Goal: Task Accomplishment & Management: Complete application form

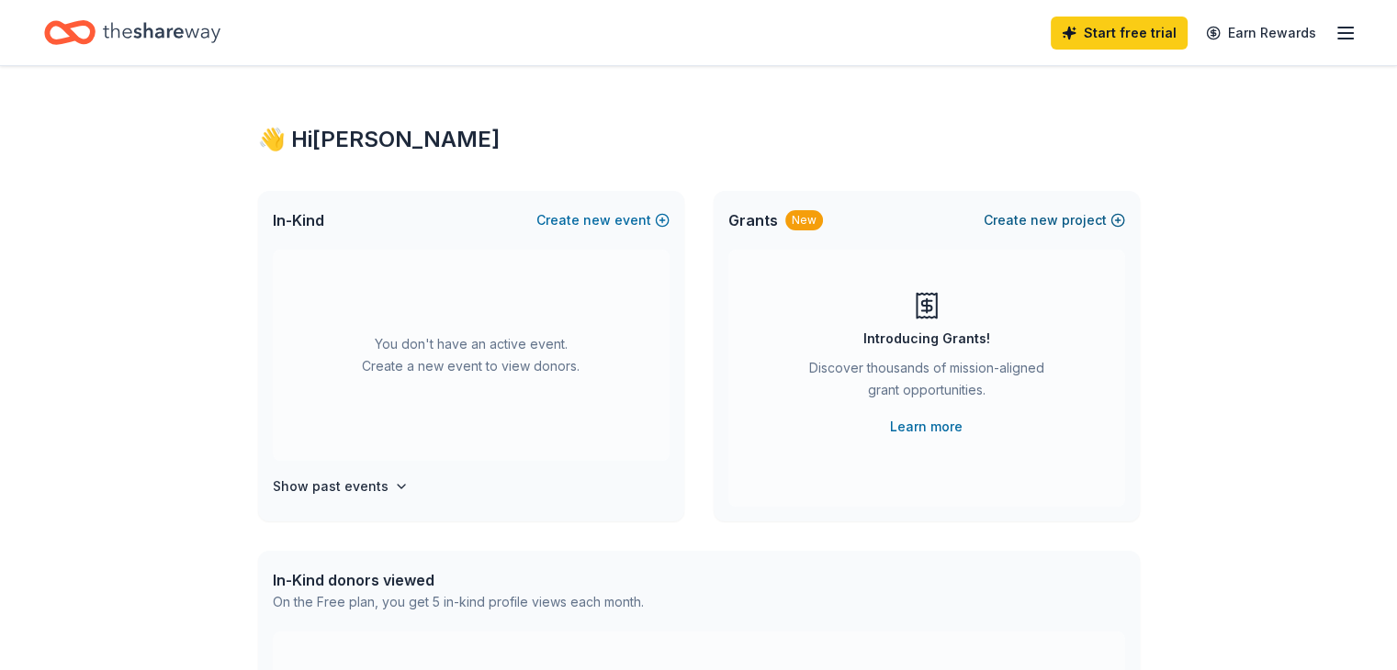
click at [1062, 222] on button "Create new project" at bounding box center [1054, 220] width 141 height 22
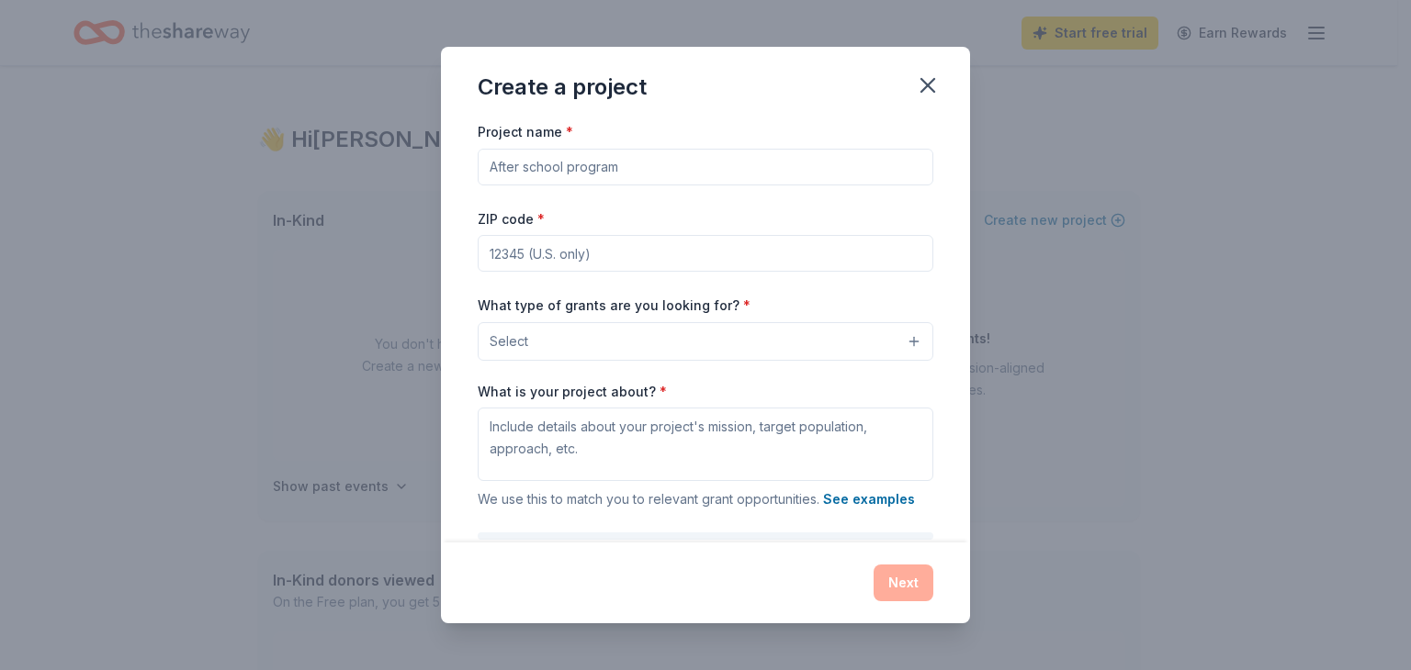
click at [682, 167] on input "Project name *" at bounding box center [706, 167] width 456 height 37
type input "Operation Golden Christmas"
click at [623, 254] on input "ZIP code *" at bounding box center [706, 253] width 456 height 37
type input "80918"
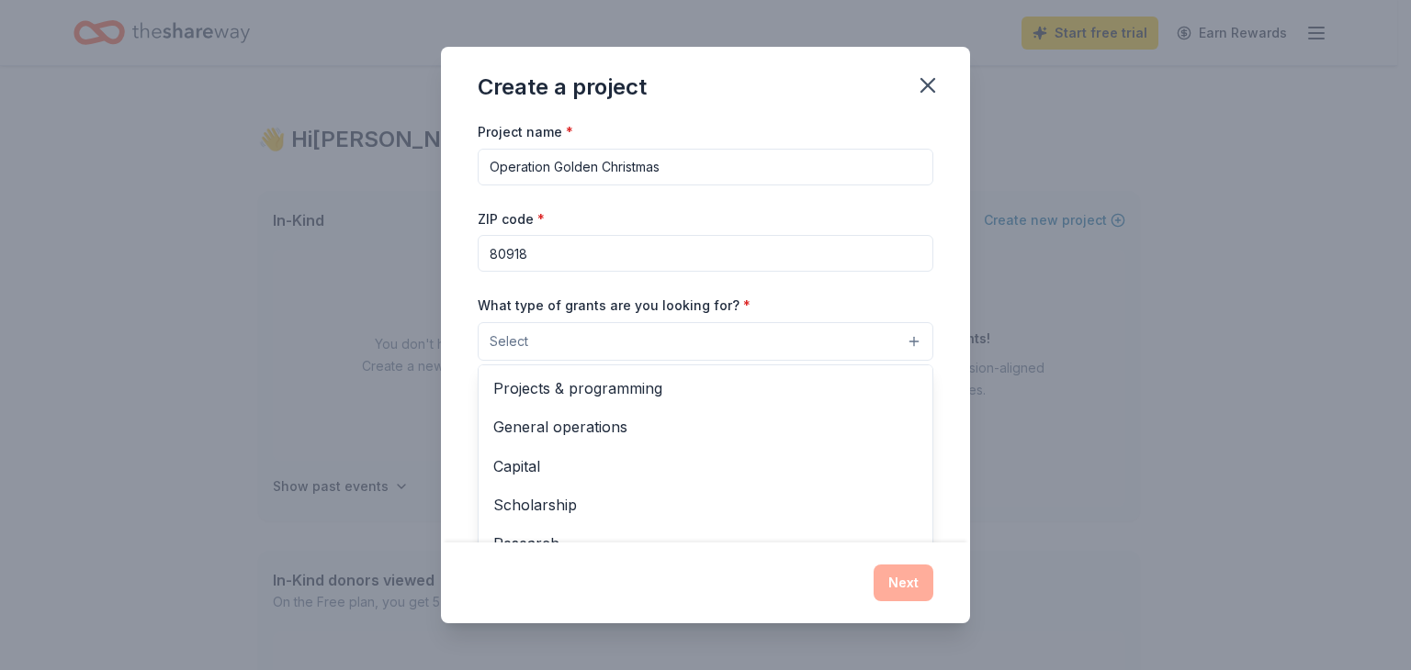
click at [653, 332] on button "Select" at bounding box center [706, 341] width 456 height 39
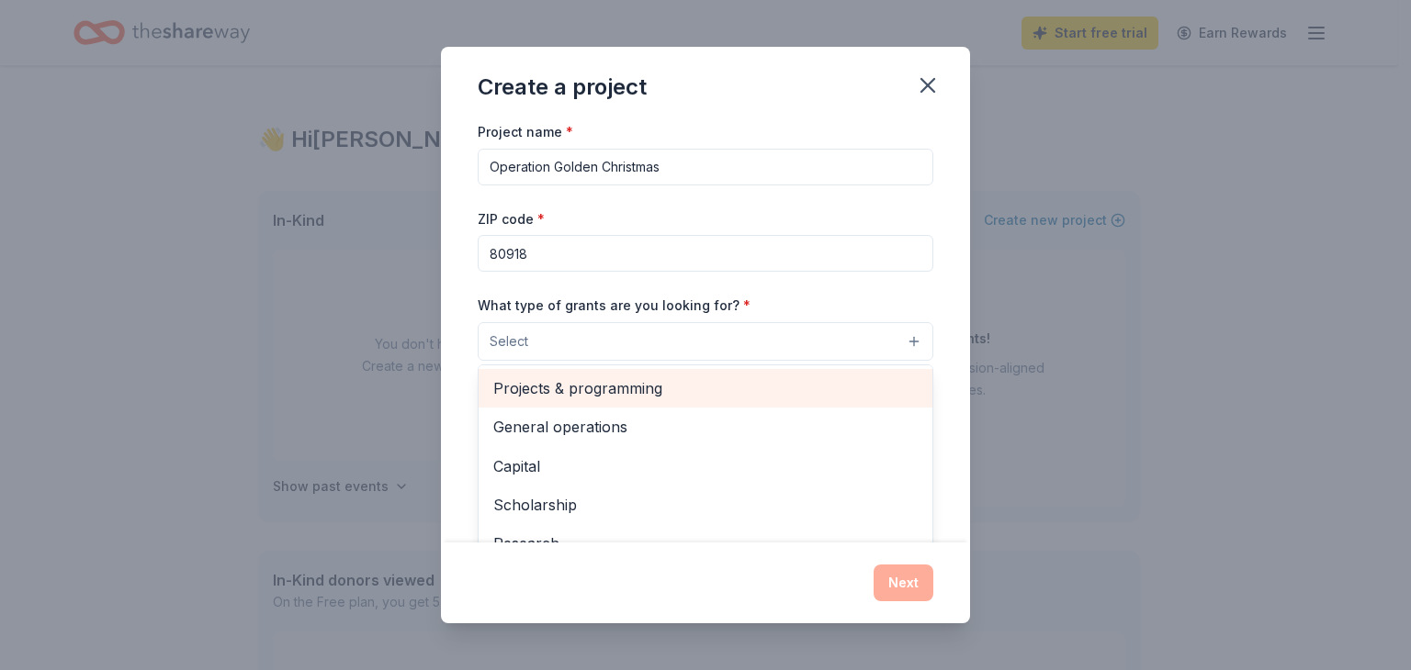
click at [634, 387] on span "Projects & programming" at bounding box center [705, 389] width 424 height 24
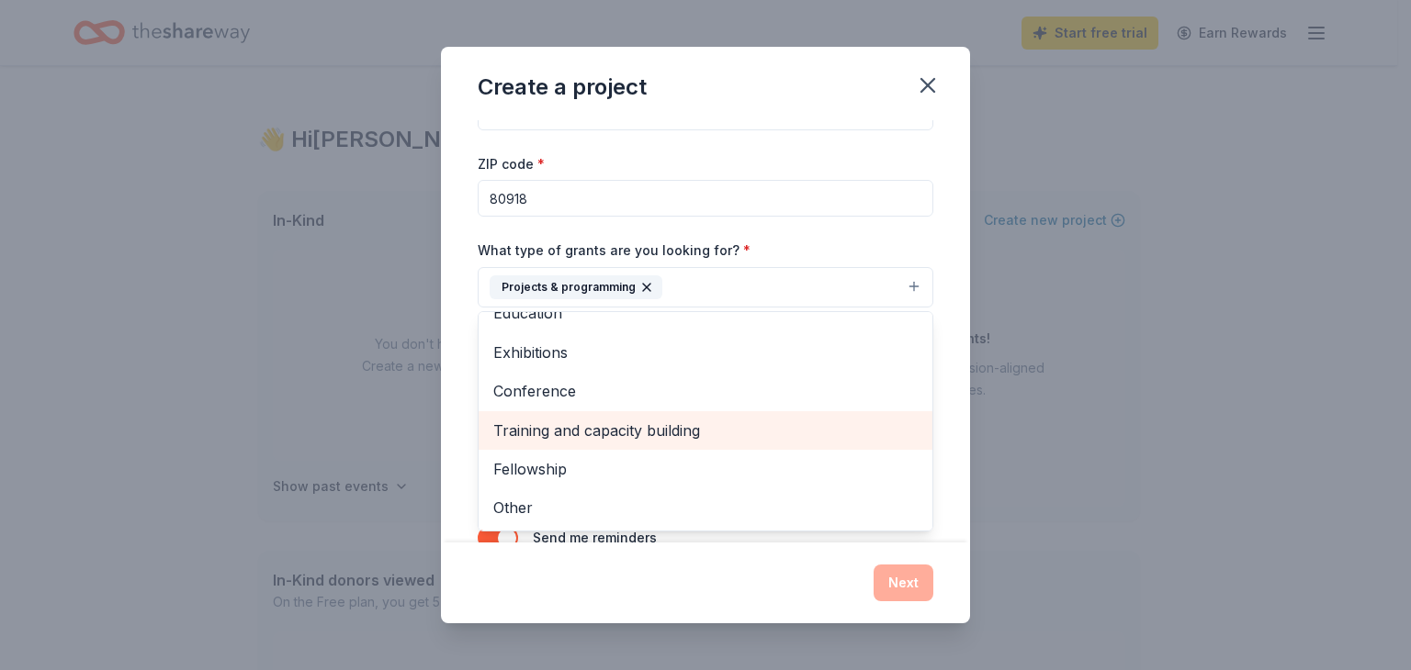
scroll to position [113, 0]
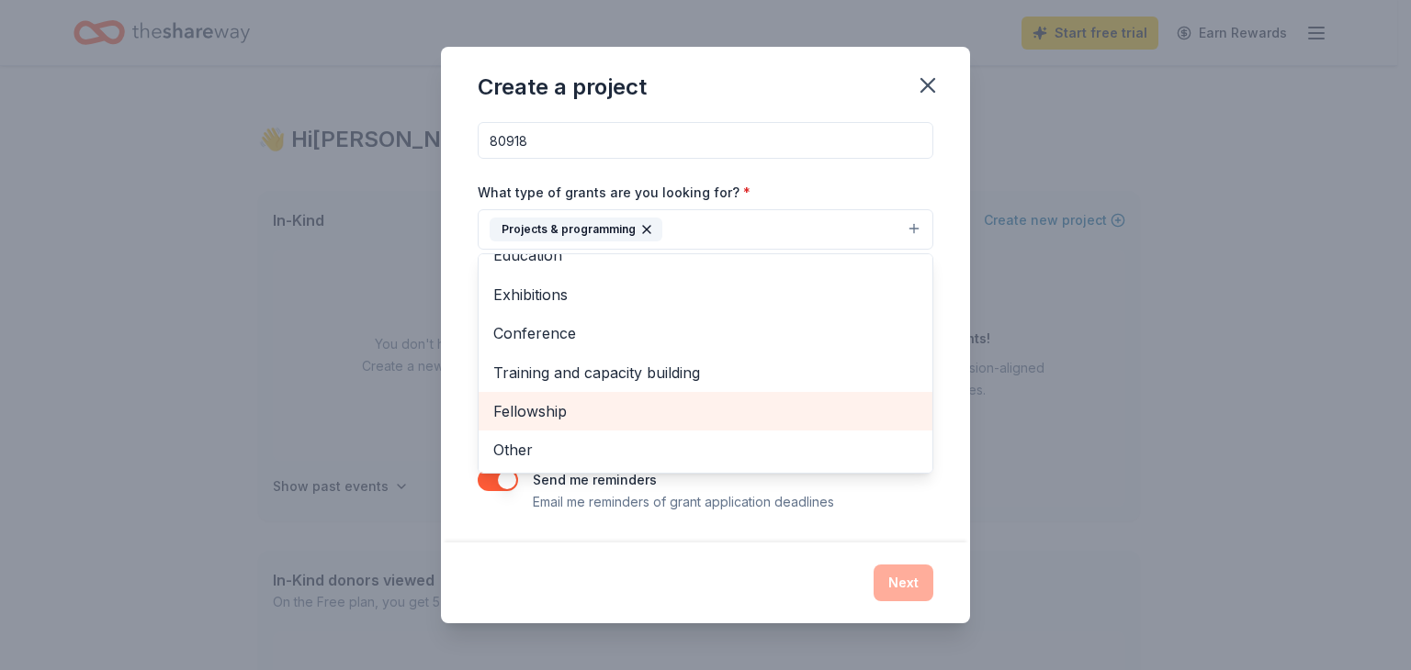
click at [643, 410] on span "Fellowship" at bounding box center [705, 412] width 424 height 24
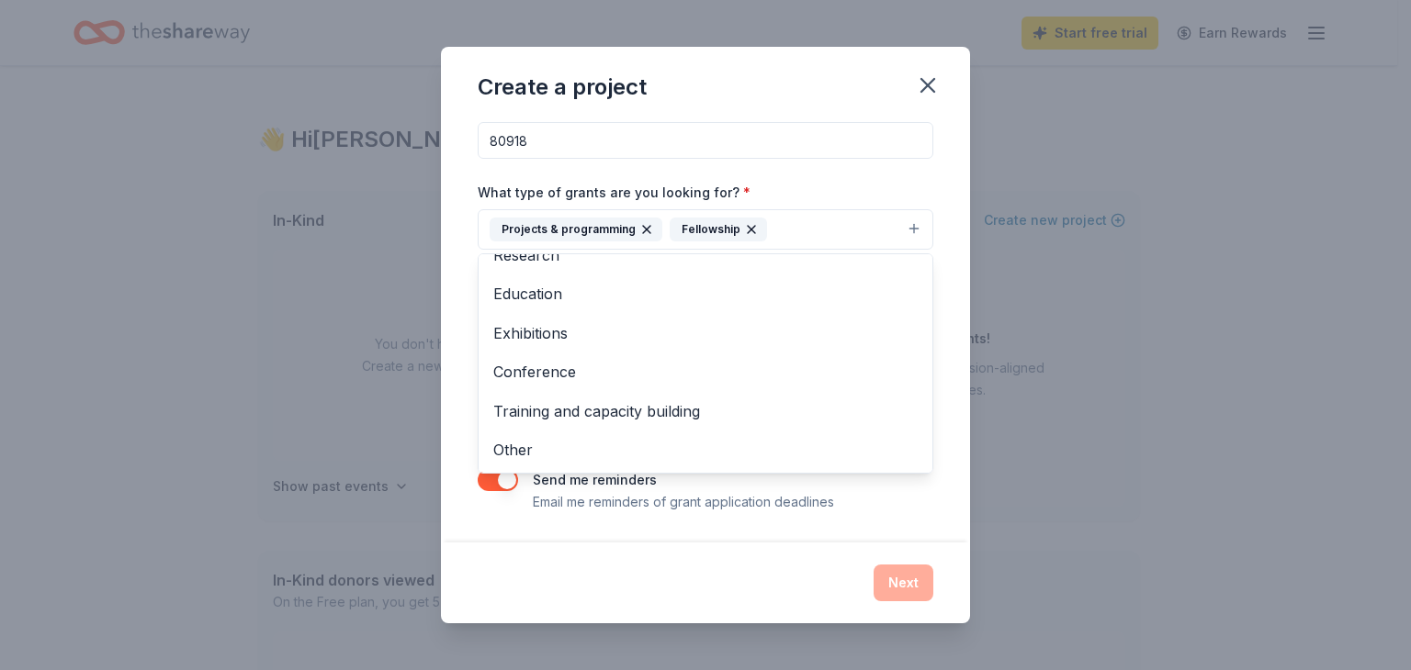
click at [941, 192] on div "Project name * Operation Golden Christmas ZIP code * 80918 What type of grants …" at bounding box center [705, 331] width 529 height 423
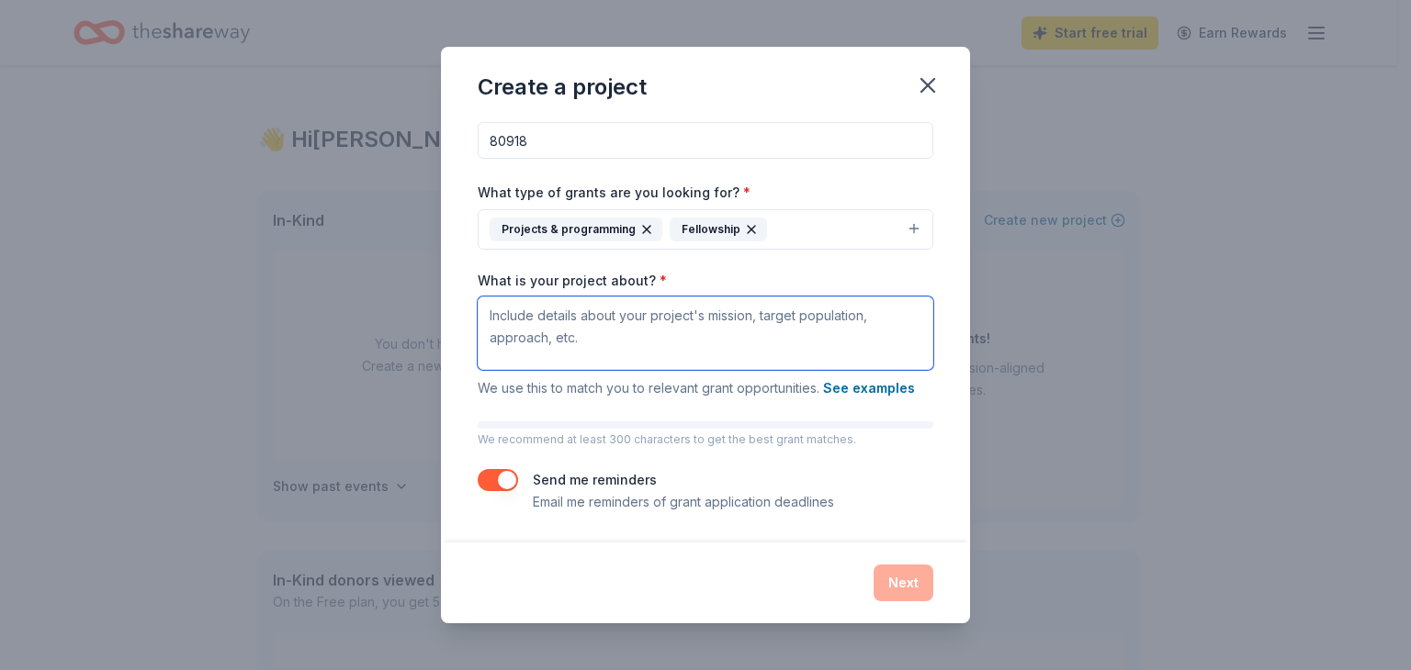
click at [728, 330] on textarea "What is your project about? *" at bounding box center [706, 333] width 456 height 73
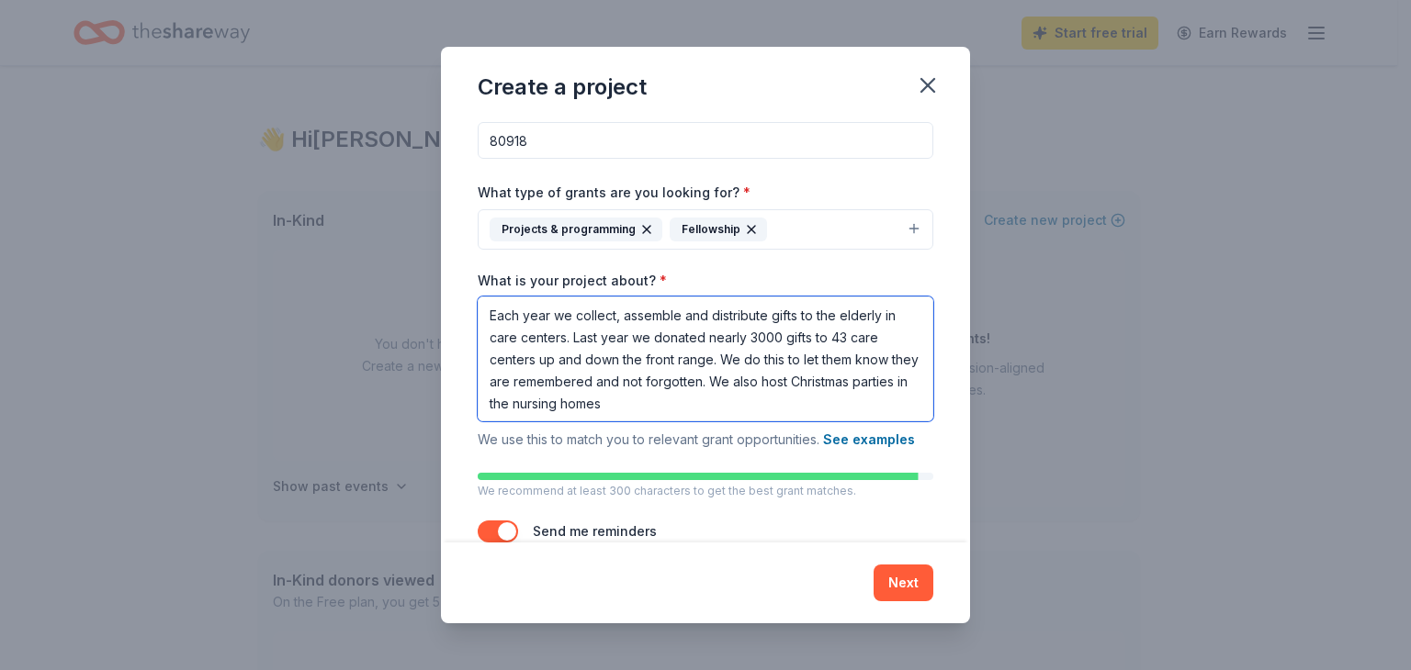
click at [529, 399] on textarea "Each year we collect, assemble and distribute gifts to the elderly in care cent…" at bounding box center [706, 359] width 456 height 125
click at [885, 397] on textarea "Each year we collect, assemble and distribute gifts to the elderly in care cent…" at bounding box center [706, 359] width 456 height 125
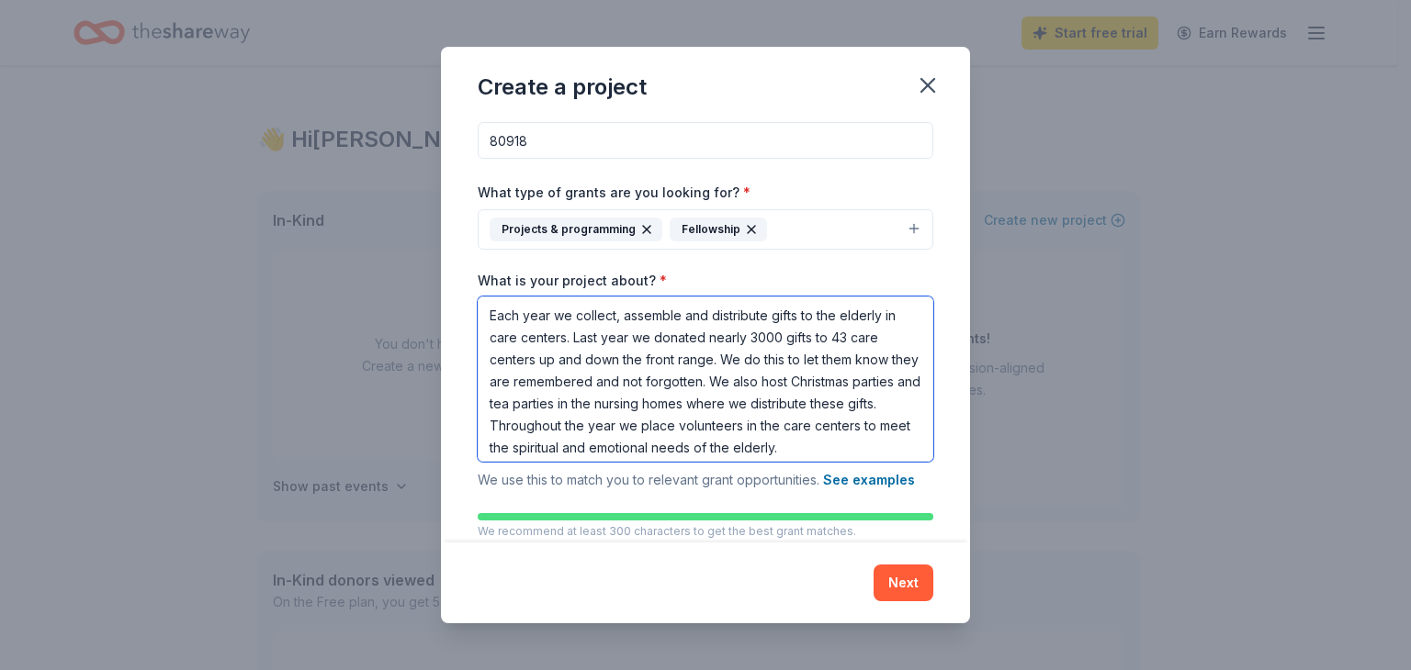
scroll to position [205, 0]
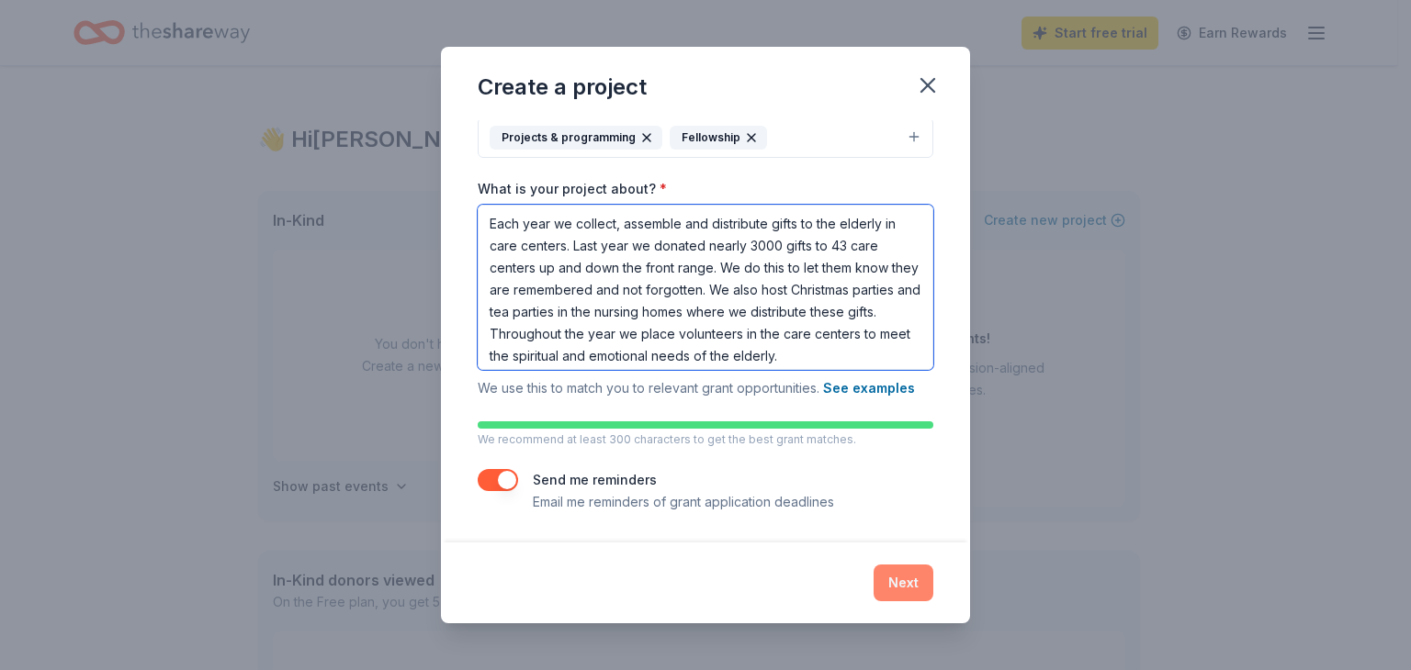
type textarea "Each year we collect, assemble and distribute gifts to the elderly in care cent…"
click at [907, 580] on button "Next" at bounding box center [903, 583] width 60 height 37
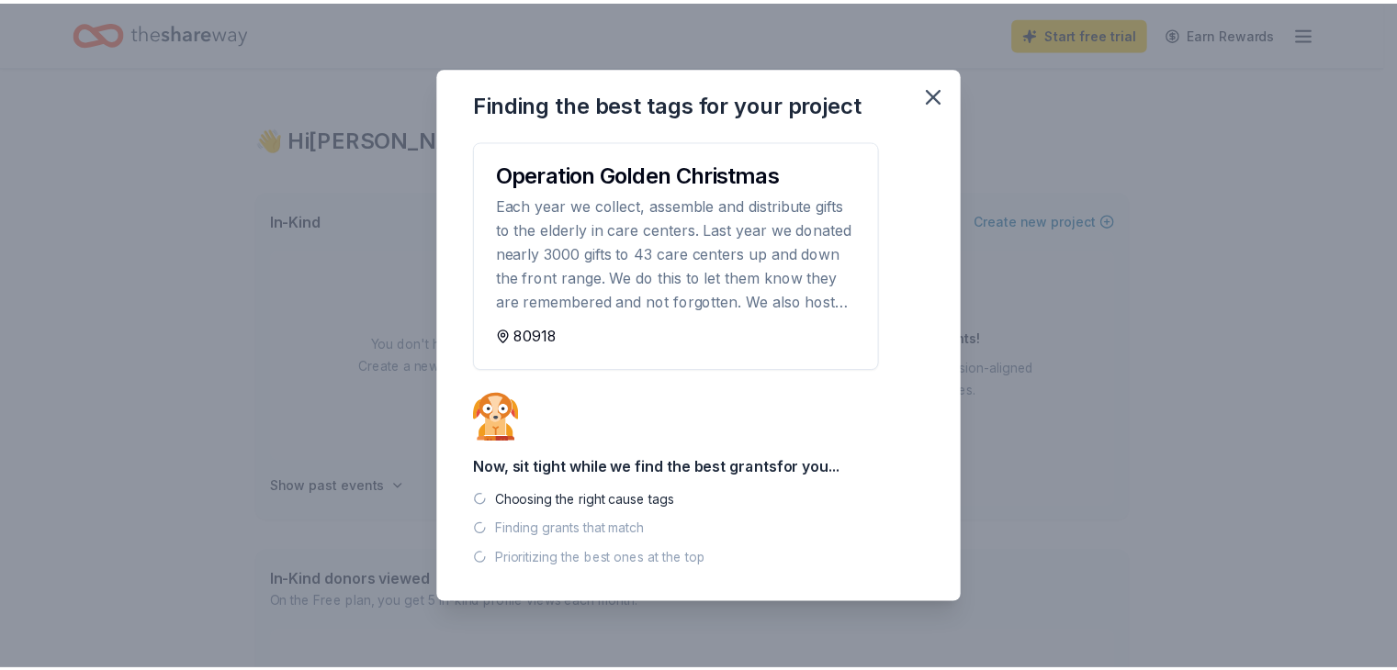
scroll to position [0, 0]
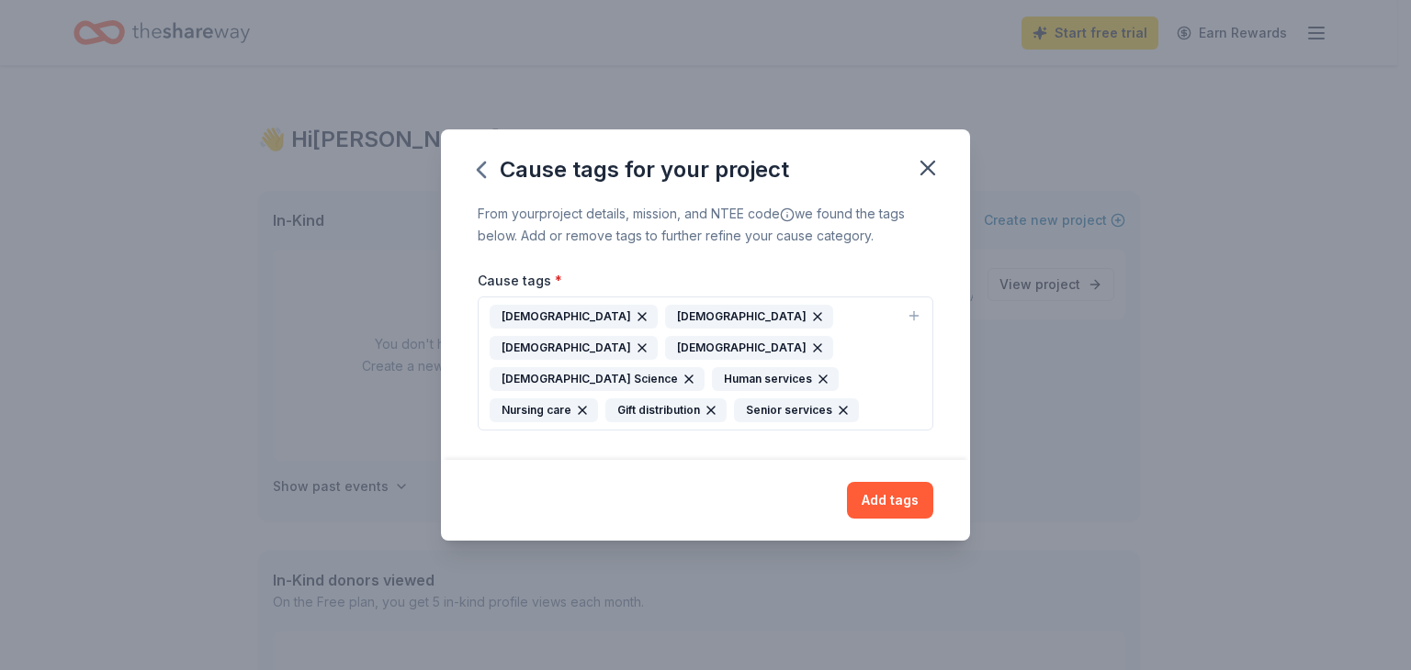
click at [527, 329] on div "Christianity" at bounding box center [574, 317] width 168 height 24
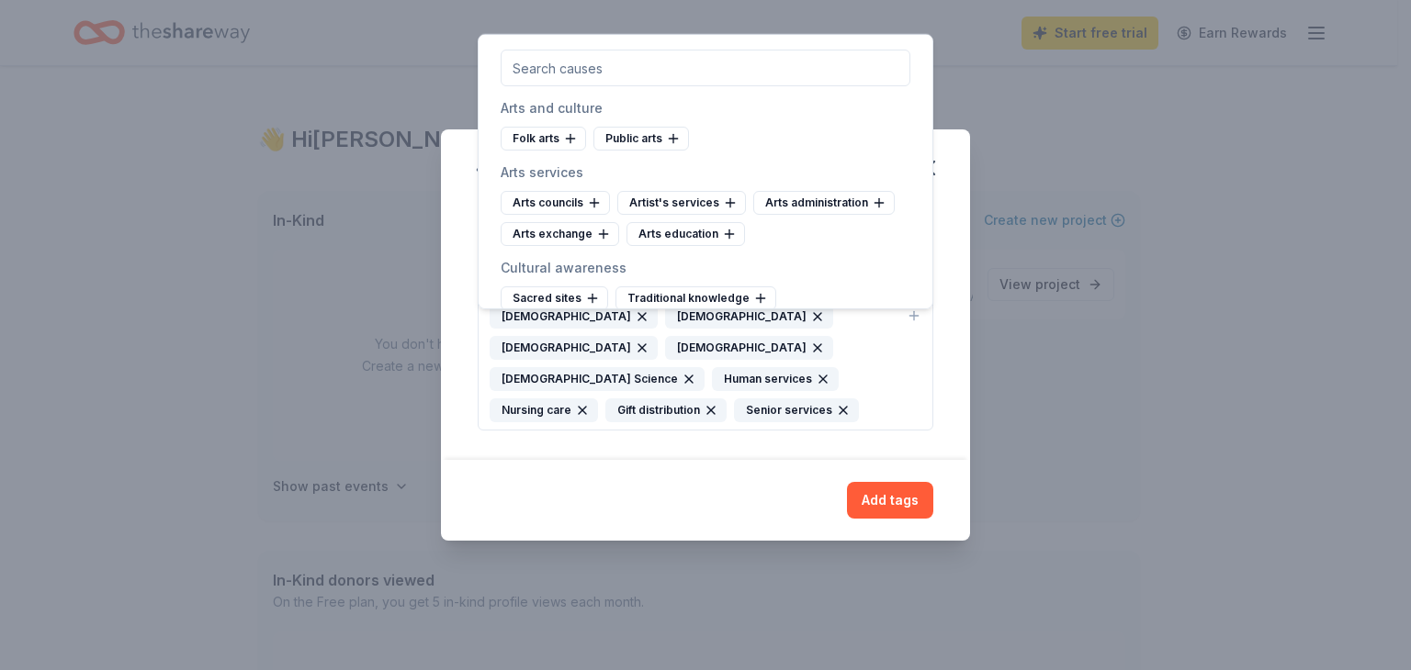
click at [580, 490] on div "Add tags" at bounding box center [706, 500] width 456 height 37
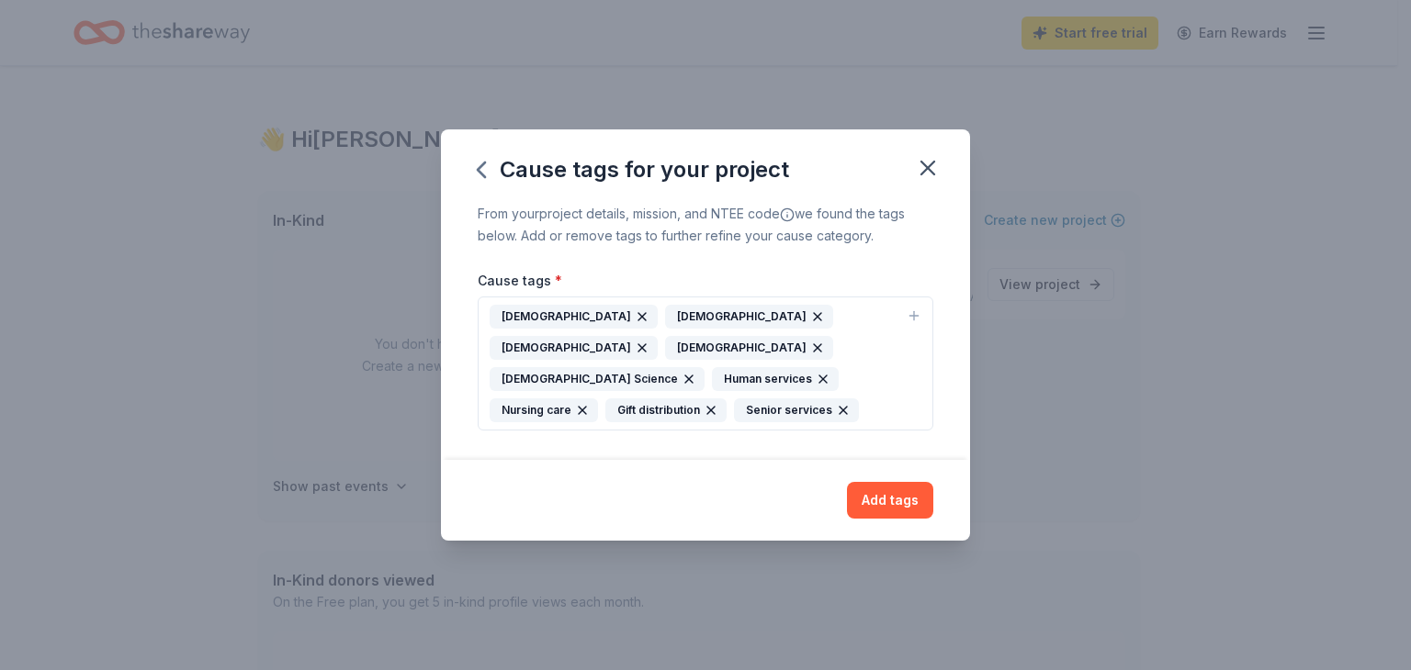
click at [810, 324] on icon "button" at bounding box center [817, 317] width 15 height 15
click at [814, 321] on icon "button" at bounding box center [817, 316] width 7 height 7
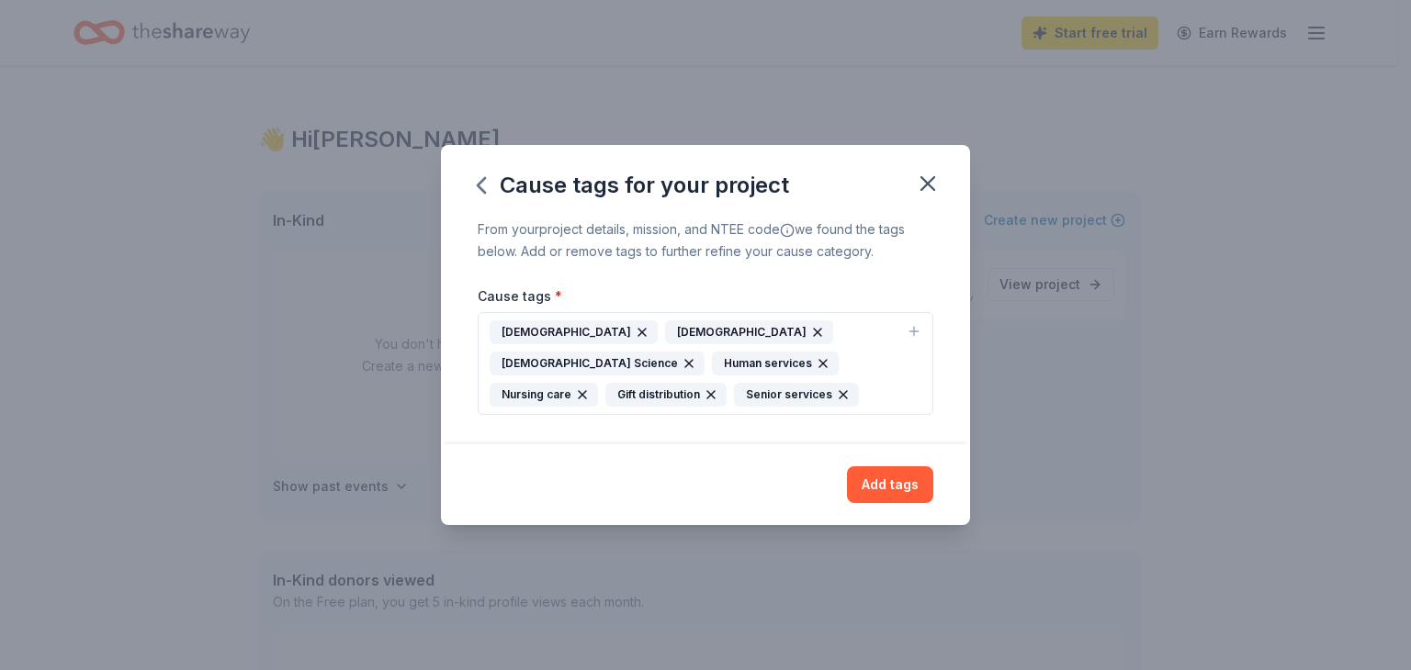
click at [696, 356] on icon "button" at bounding box center [689, 363] width 15 height 15
click at [814, 336] on icon "button" at bounding box center [817, 332] width 7 height 7
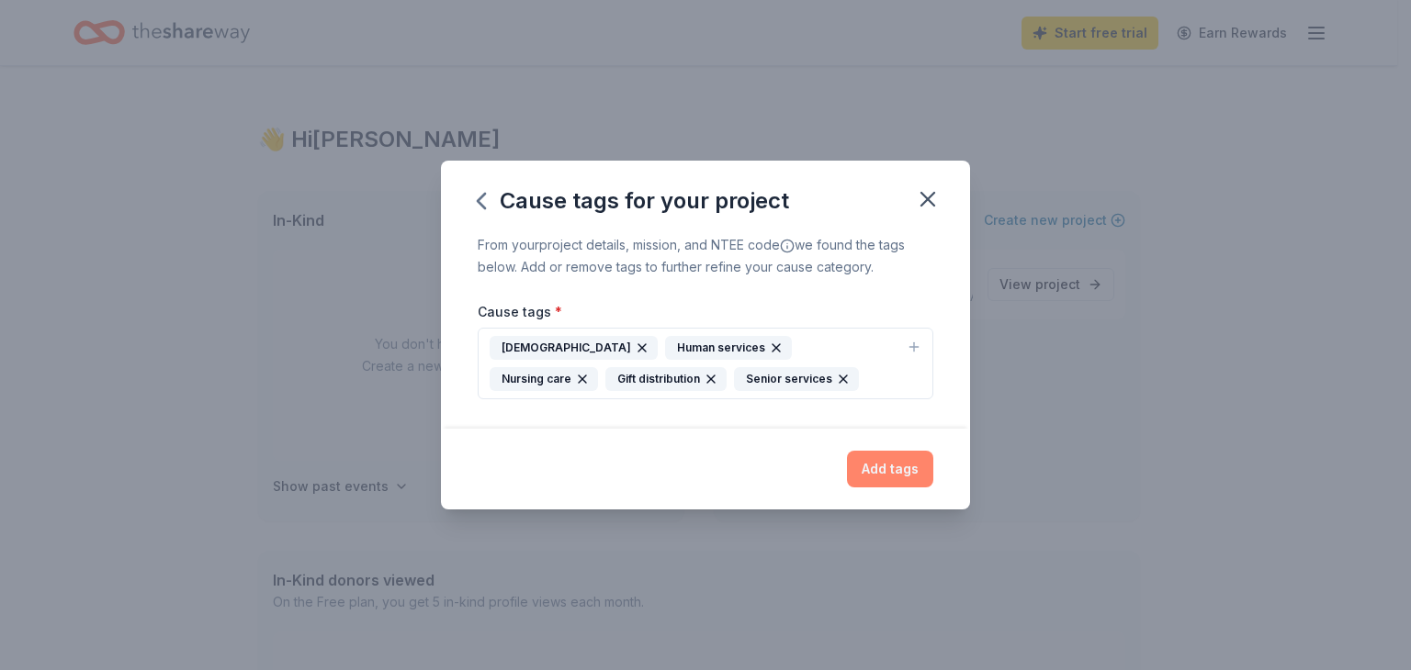
click at [895, 471] on button "Add tags" at bounding box center [890, 469] width 86 height 37
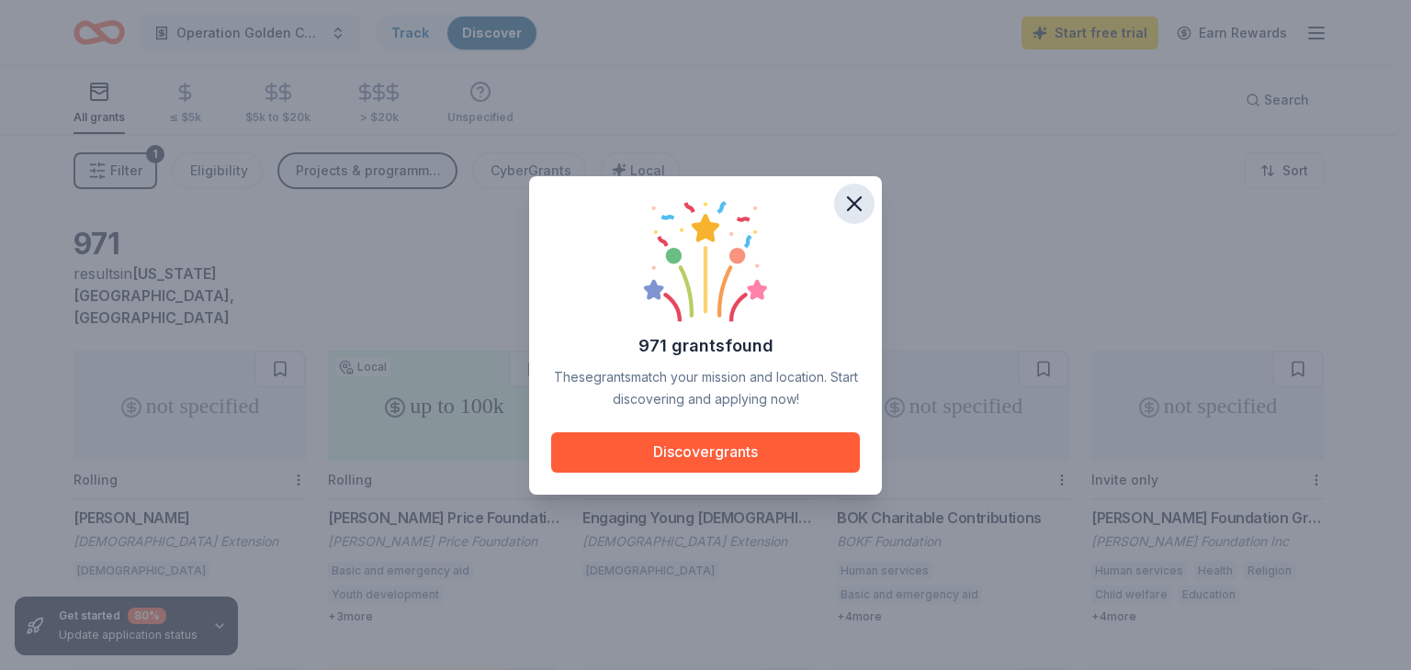
click at [851, 203] on icon "button" at bounding box center [854, 204] width 26 height 26
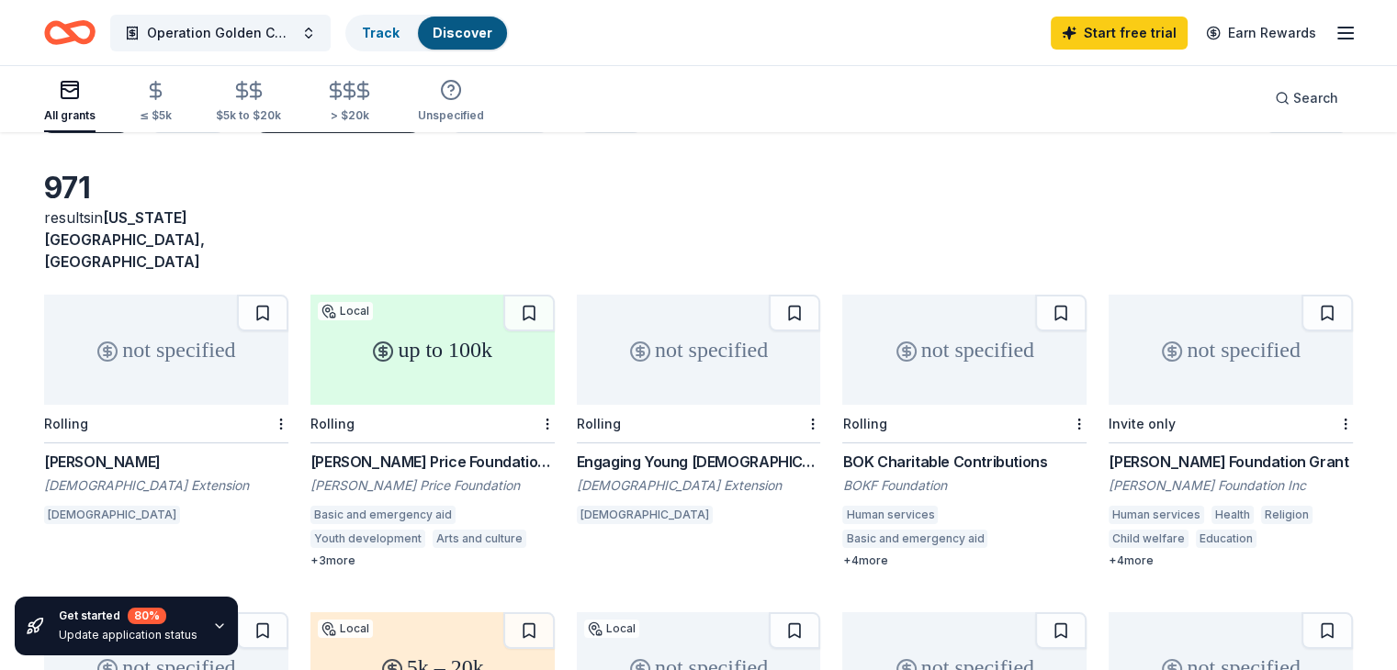
scroll to position [55, 0]
click at [339, 555] on div "+ 3 more" at bounding box center [432, 562] width 244 height 15
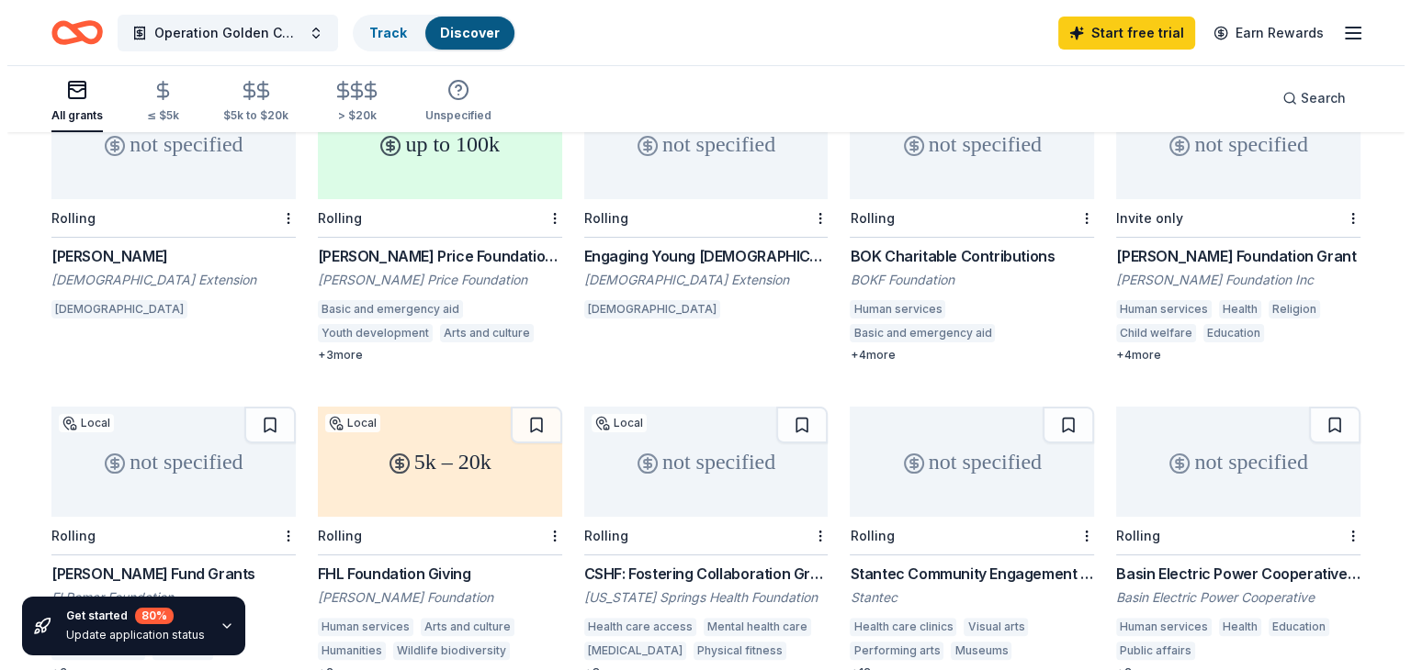
scroll to position [0, 0]
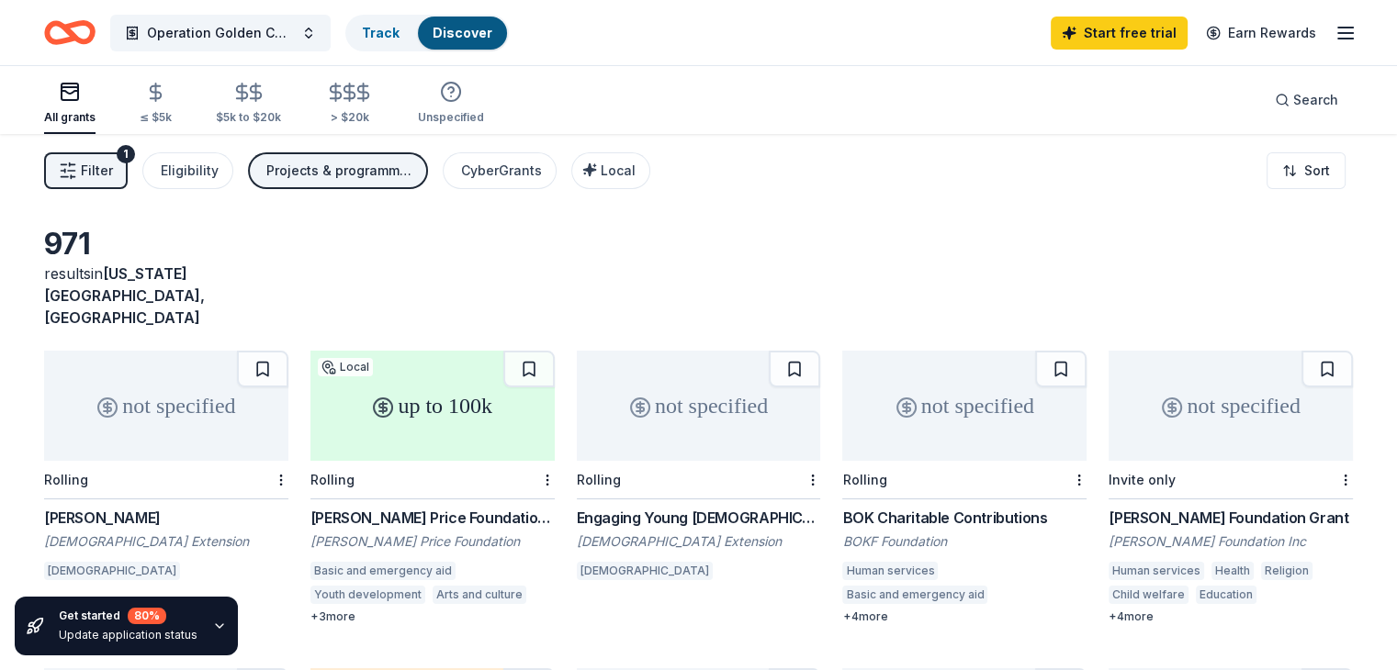
click at [112, 172] on span "Filter" at bounding box center [97, 171] width 32 height 22
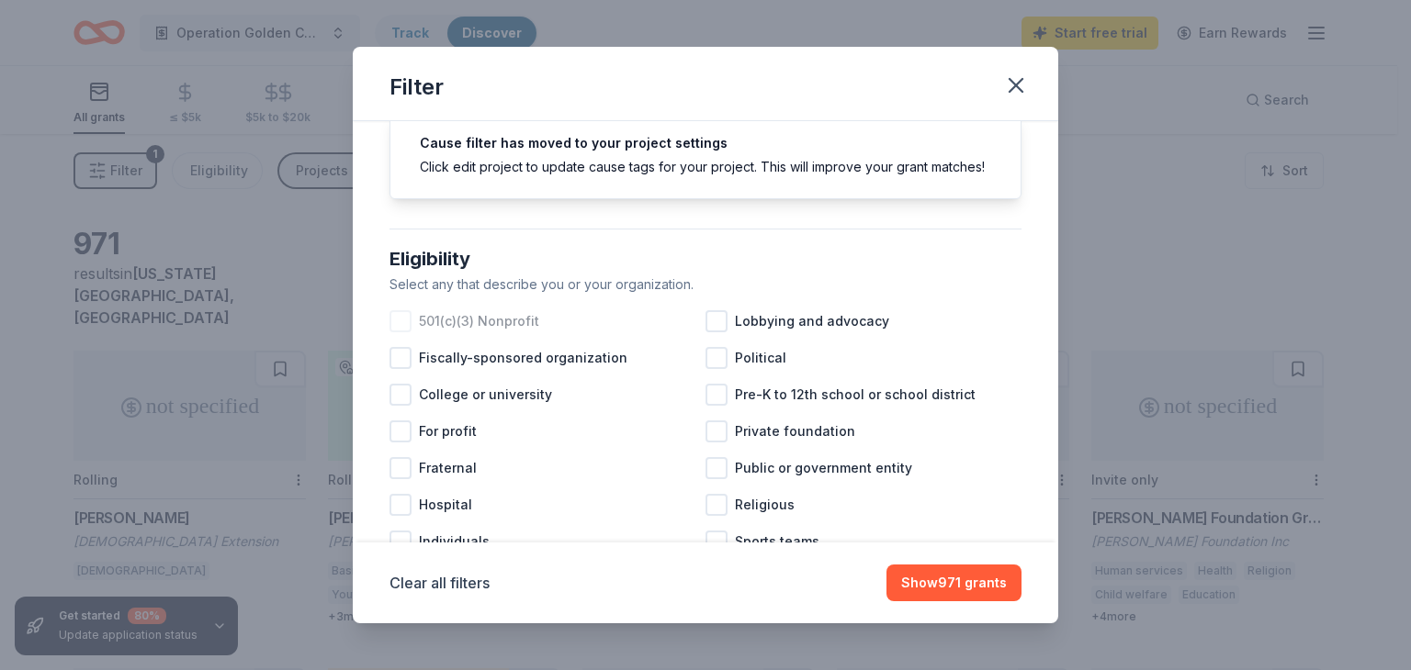
scroll to position [77, 0]
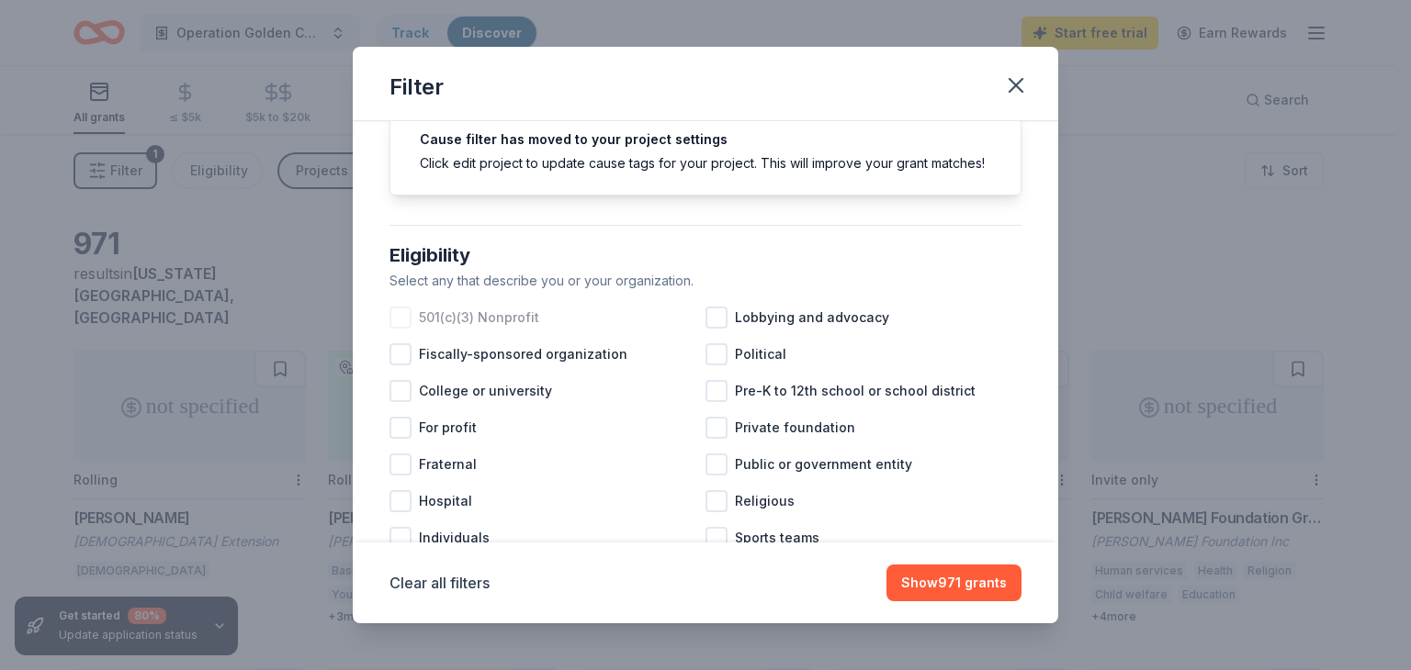
click at [399, 329] on div at bounding box center [400, 318] width 22 height 22
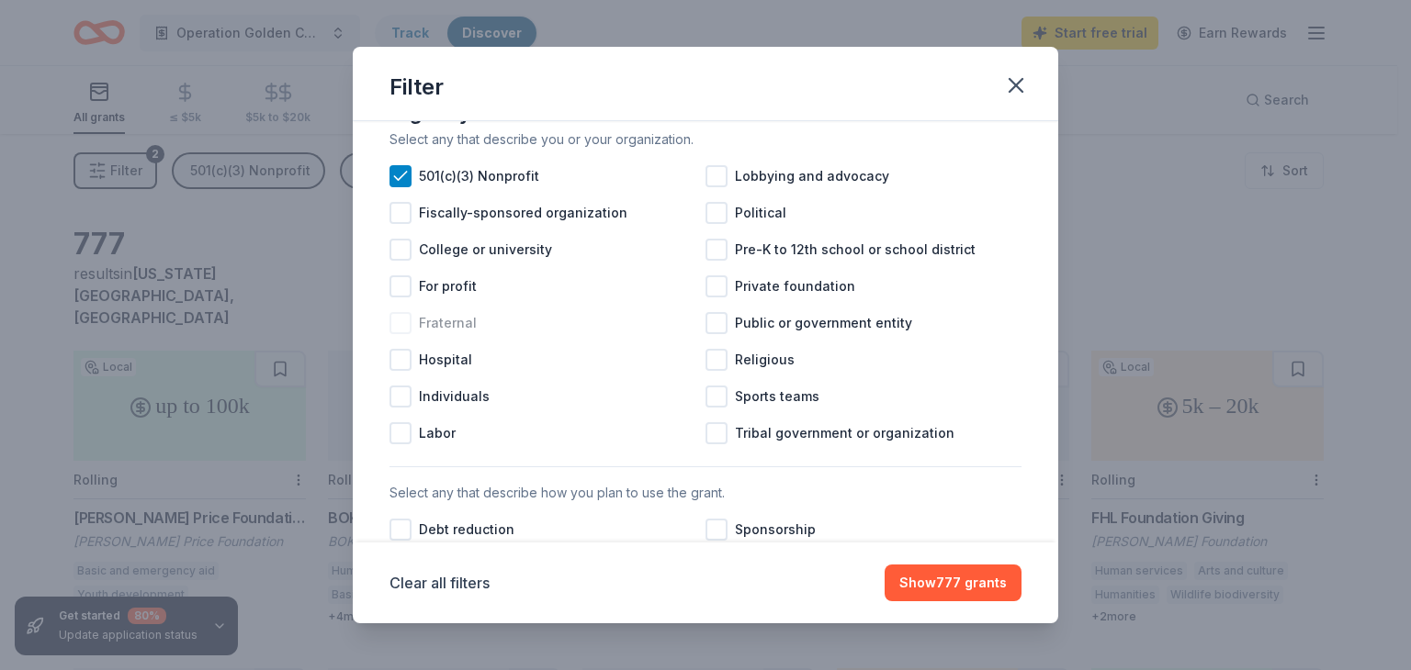
scroll to position [220, 0]
click at [714, 369] on div at bounding box center [716, 358] width 22 height 22
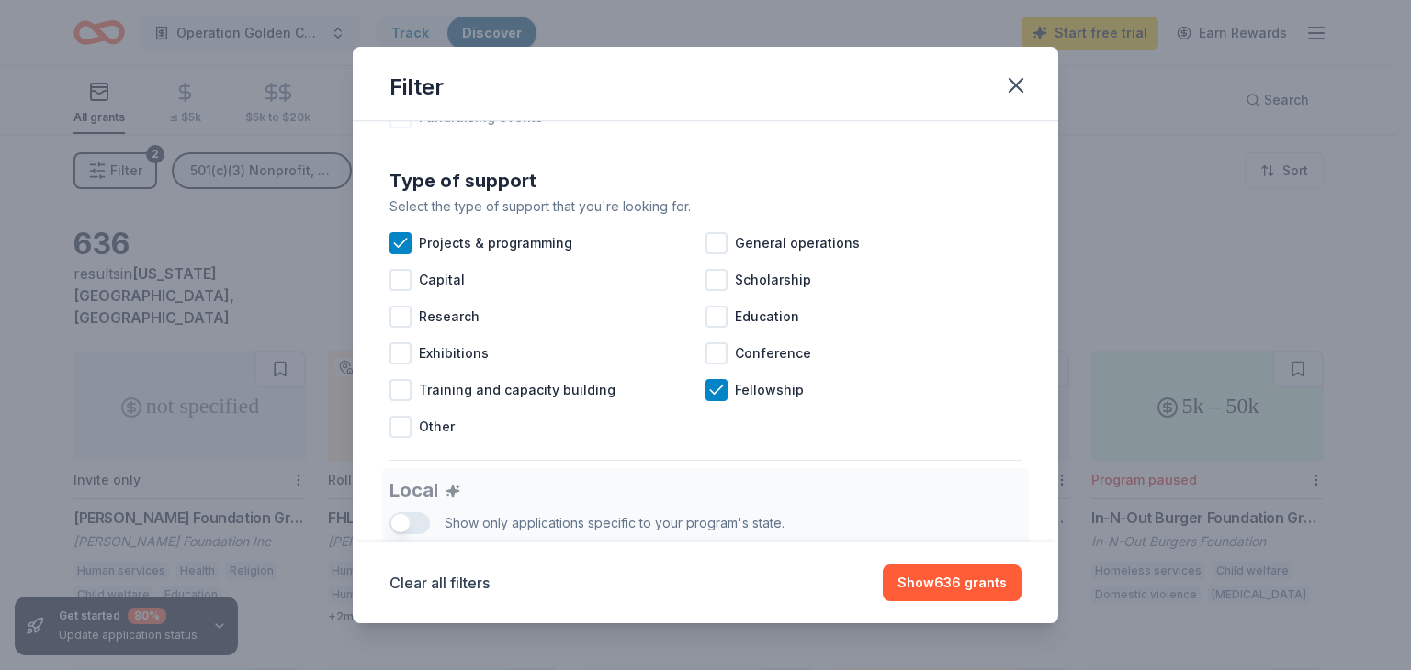
scroll to position [704, 0]
click at [396, 438] on div at bounding box center [400, 427] width 22 height 22
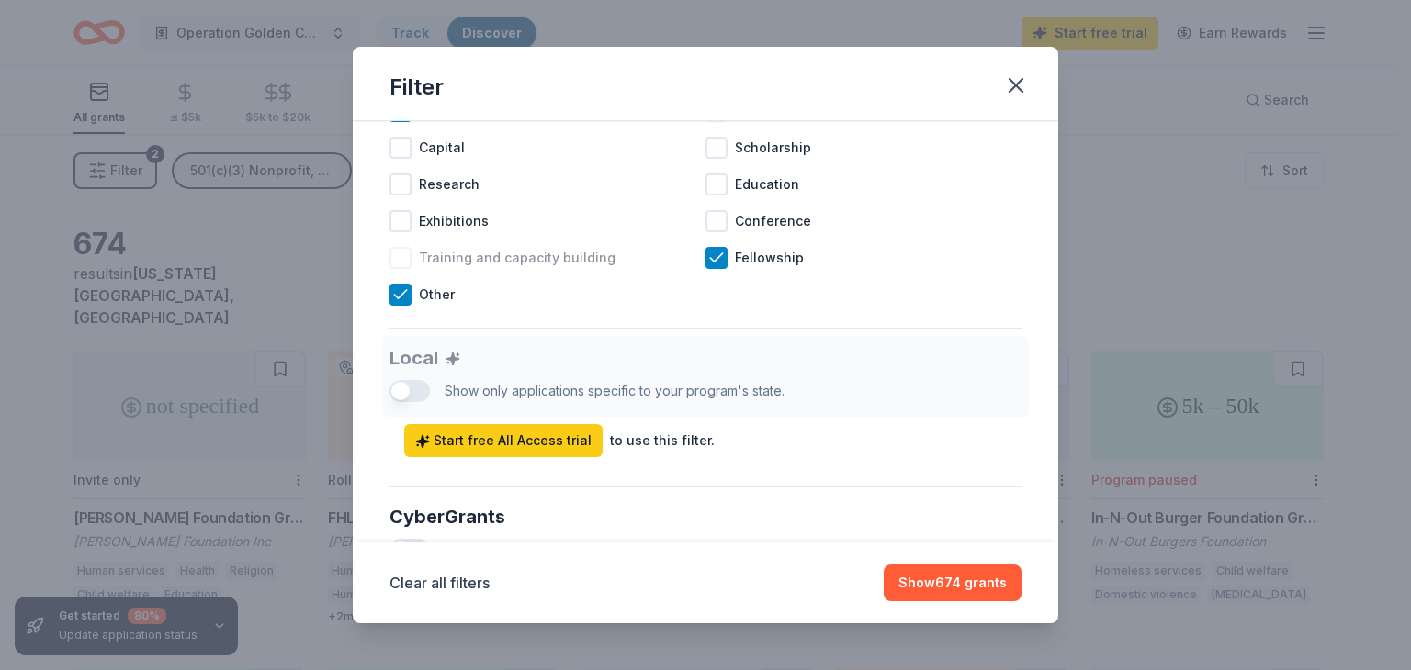
scroll to position [843, 0]
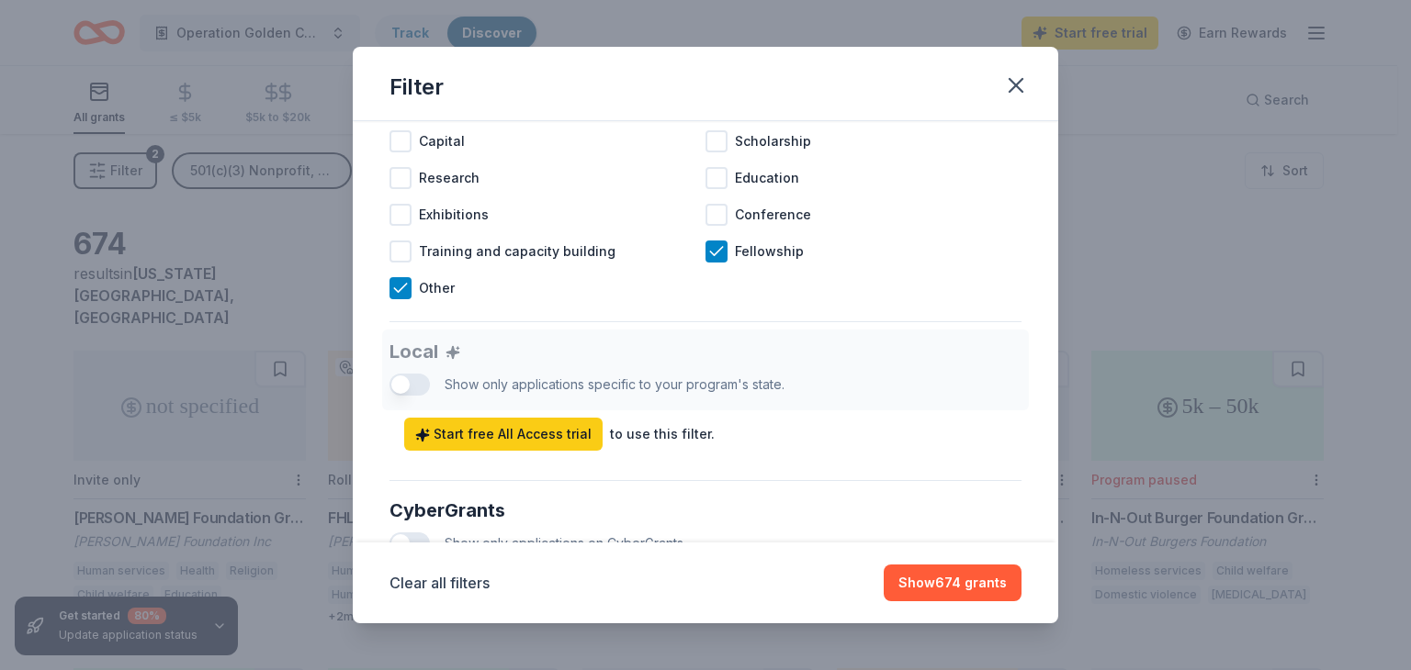
click at [417, 404] on div "Local Show only applications specific to your program's state. Start free All A…" at bounding box center [705, 390] width 632 height 121
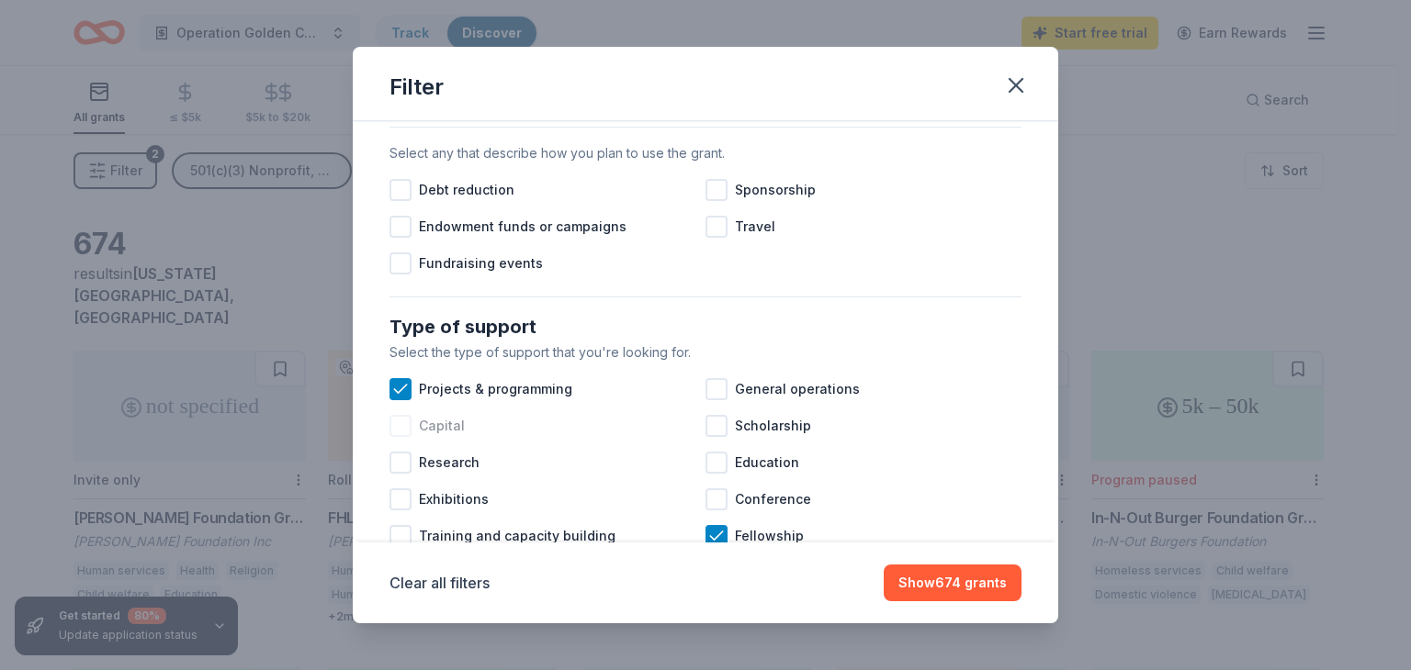
scroll to position [542, 0]
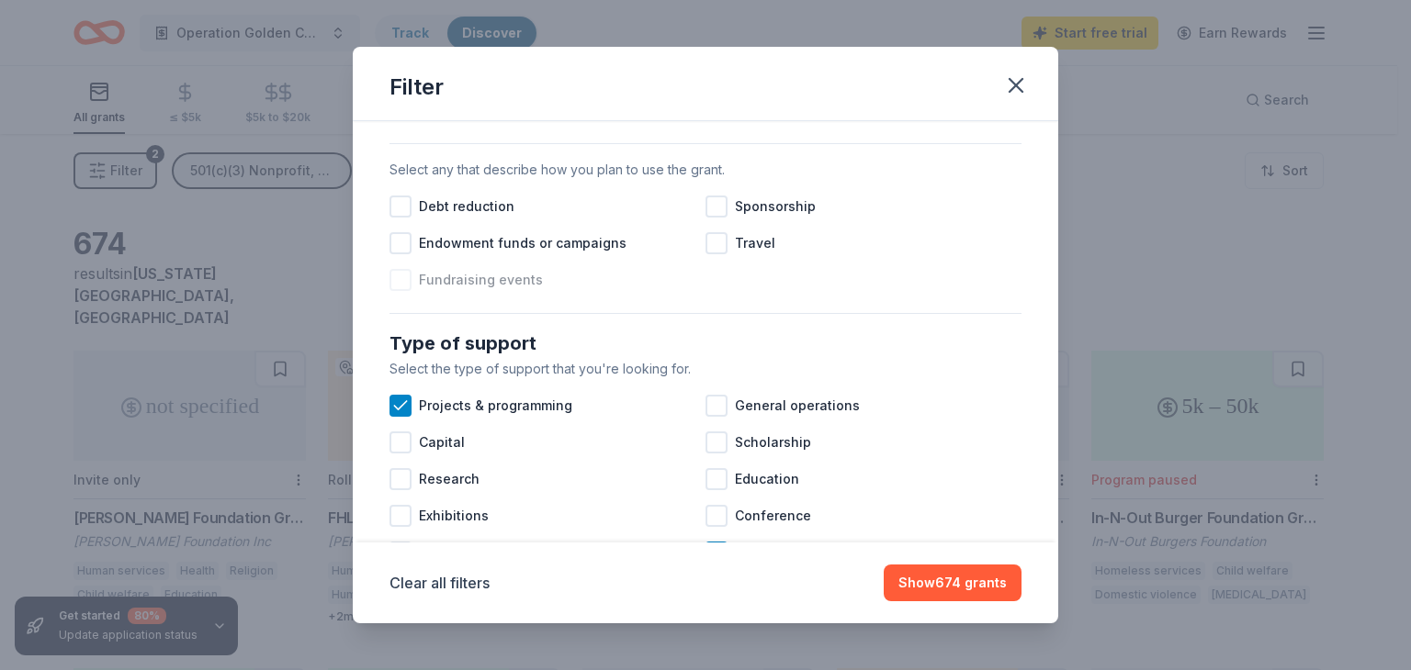
click at [400, 291] on div at bounding box center [400, 280] width 22 height 22
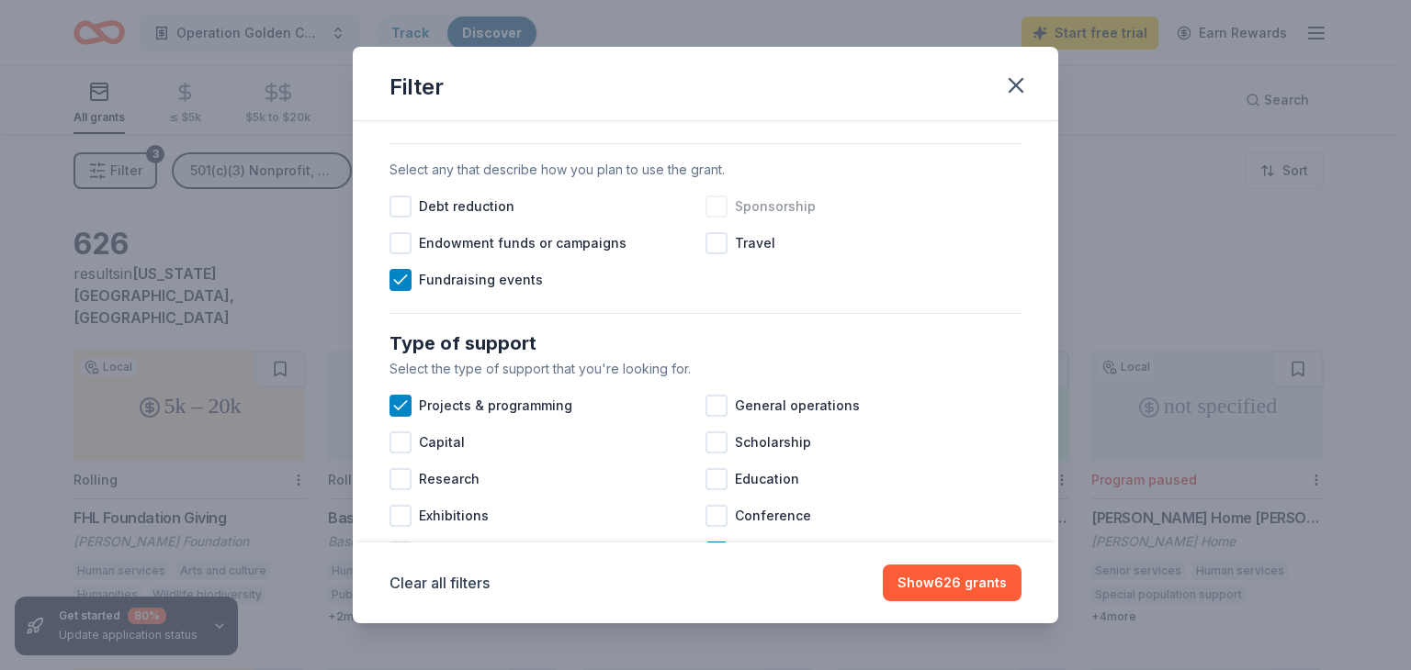
click at [713, 218] on div at bounding box center [716, 207] width 22 height 22
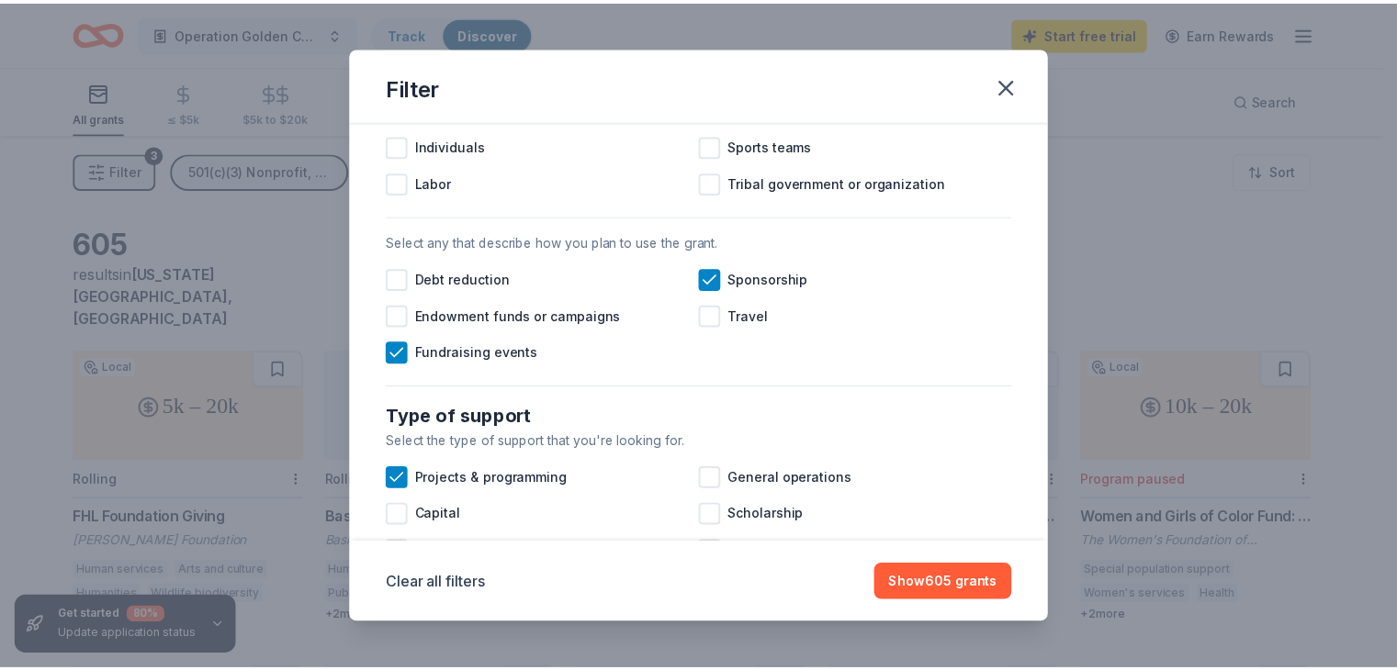
scroll to position [496, 0]
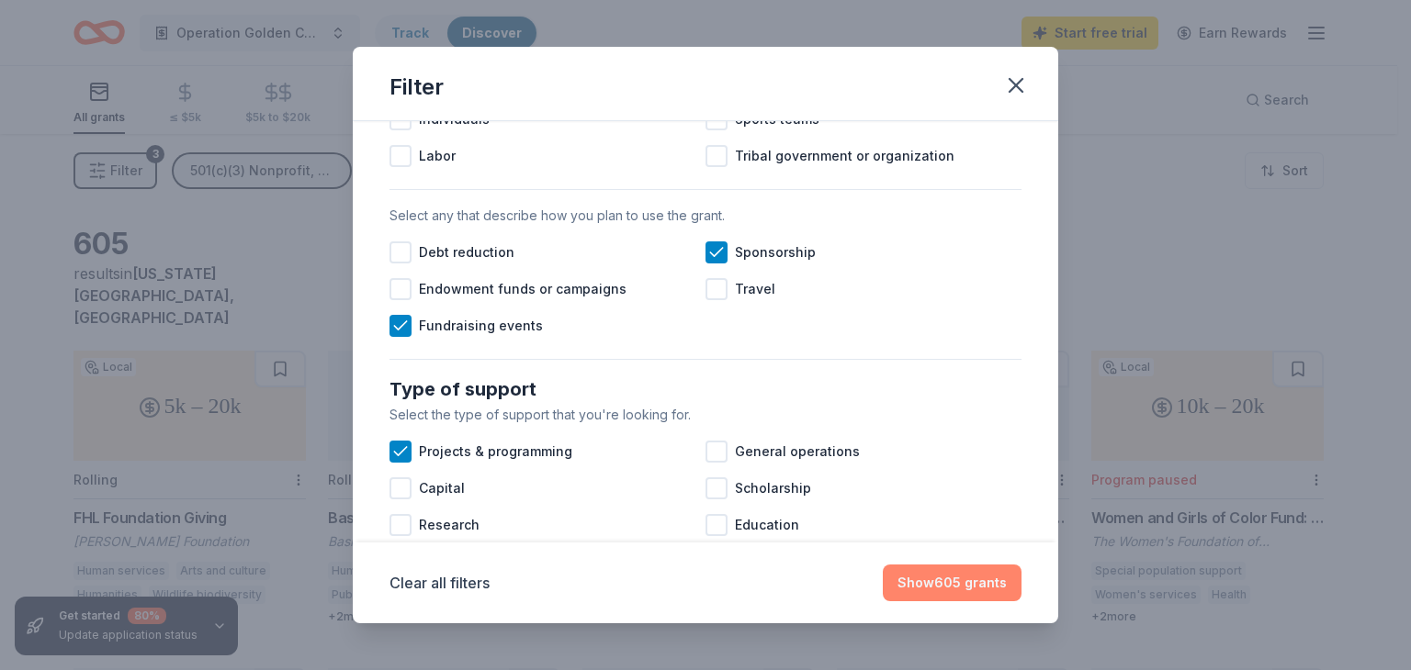
click at [963, 584] on button "Show 605 grants" at bounding box center [952, 583] width 139 height 37
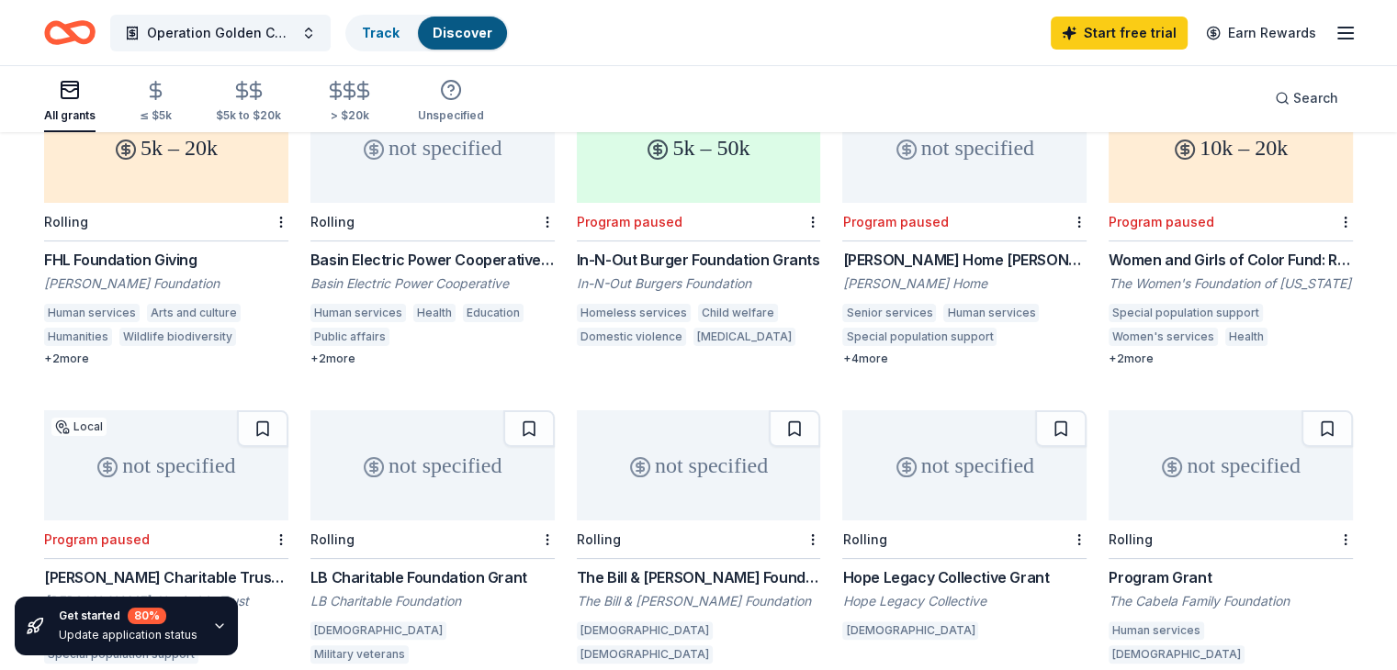
scroll to position [161, 0]
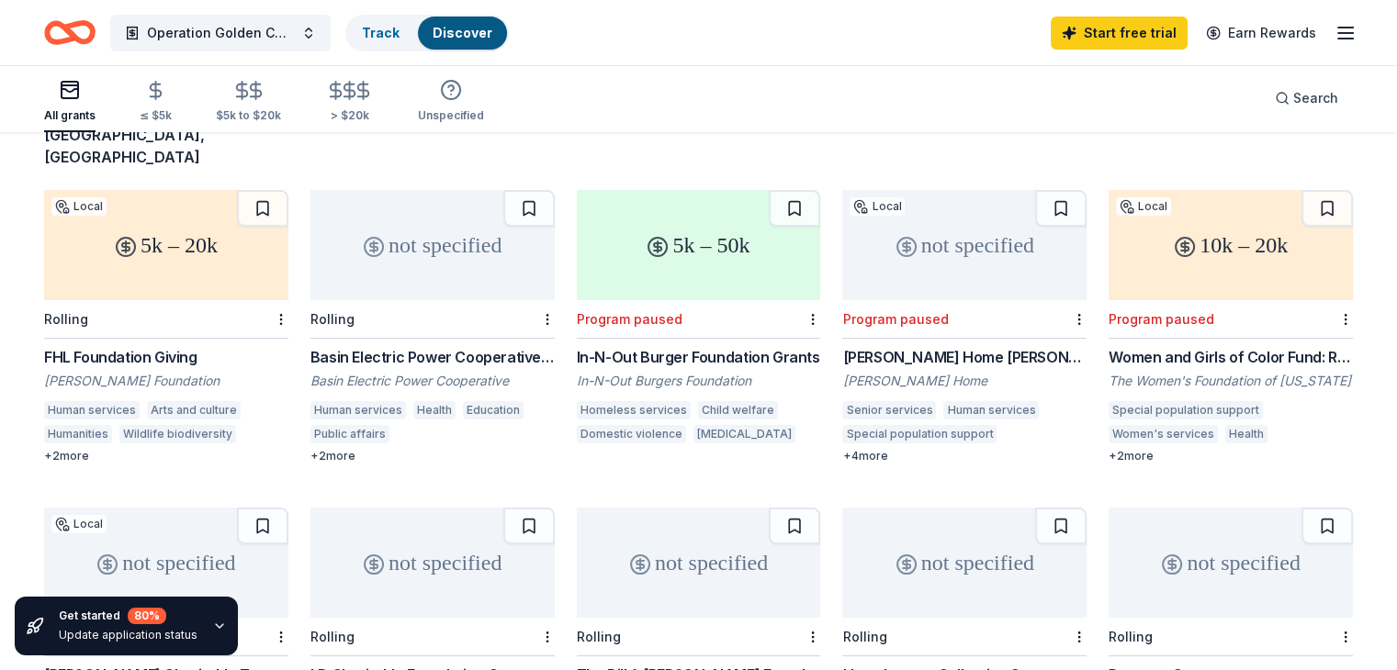
click at [887, 346] on div "Myron Stratton Home Grant" at bounding box center [964, 357] width 244 height 22
click at [160, 212] on div "5k – 20k" at bounding box center [166, 245] width 244 height 110
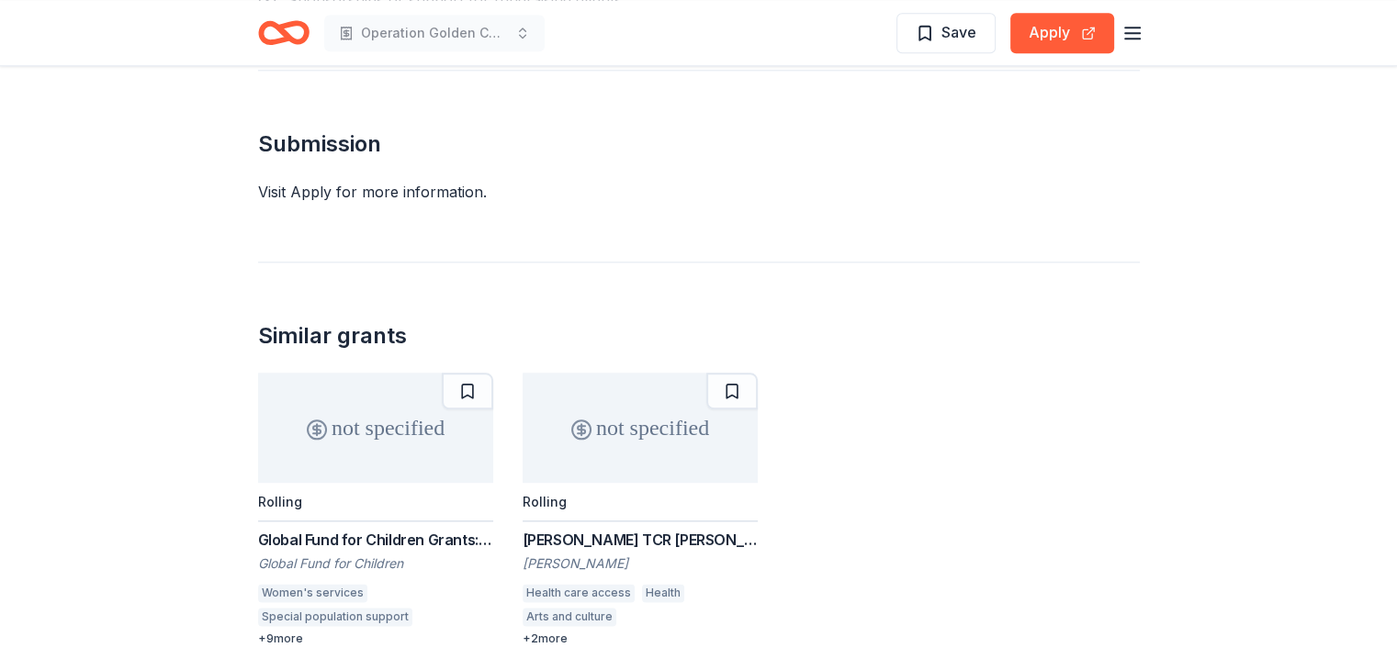
scroll to position [2083, 0]
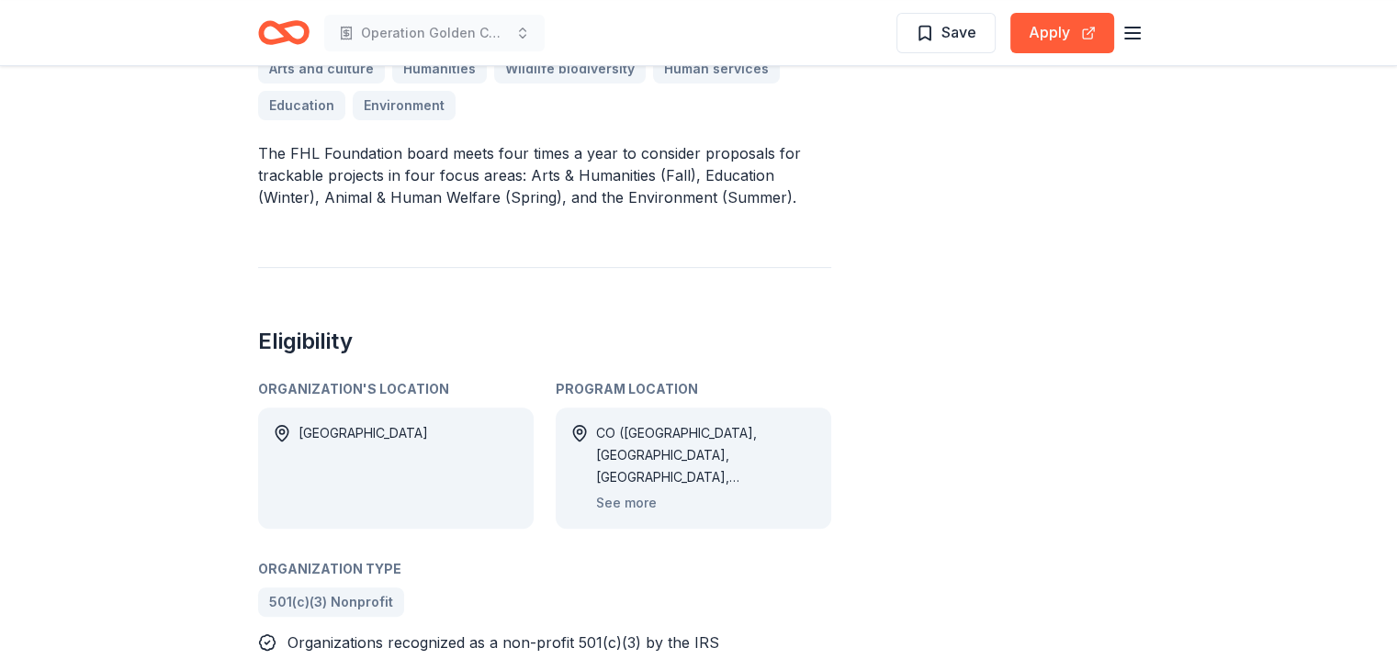
scroll to position [524, 0]
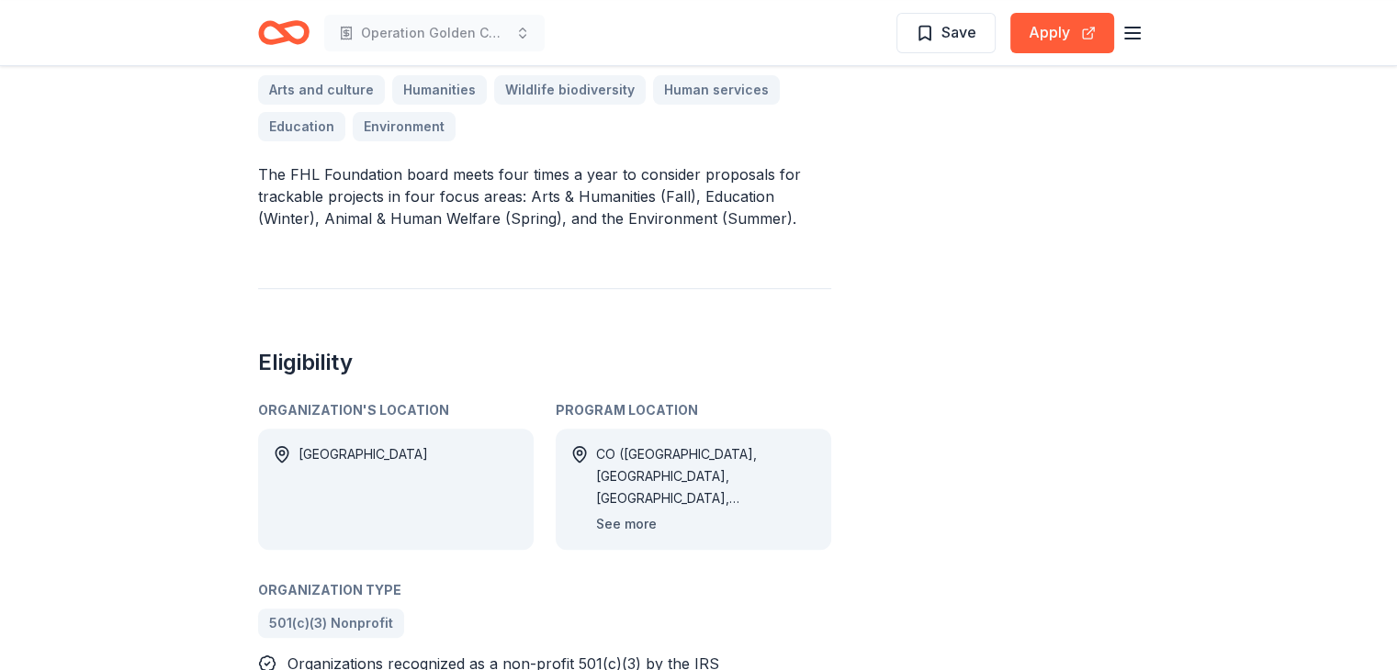
click at [614, 526] on button "See more" at bounding box center [626, 524] width 61 height 22
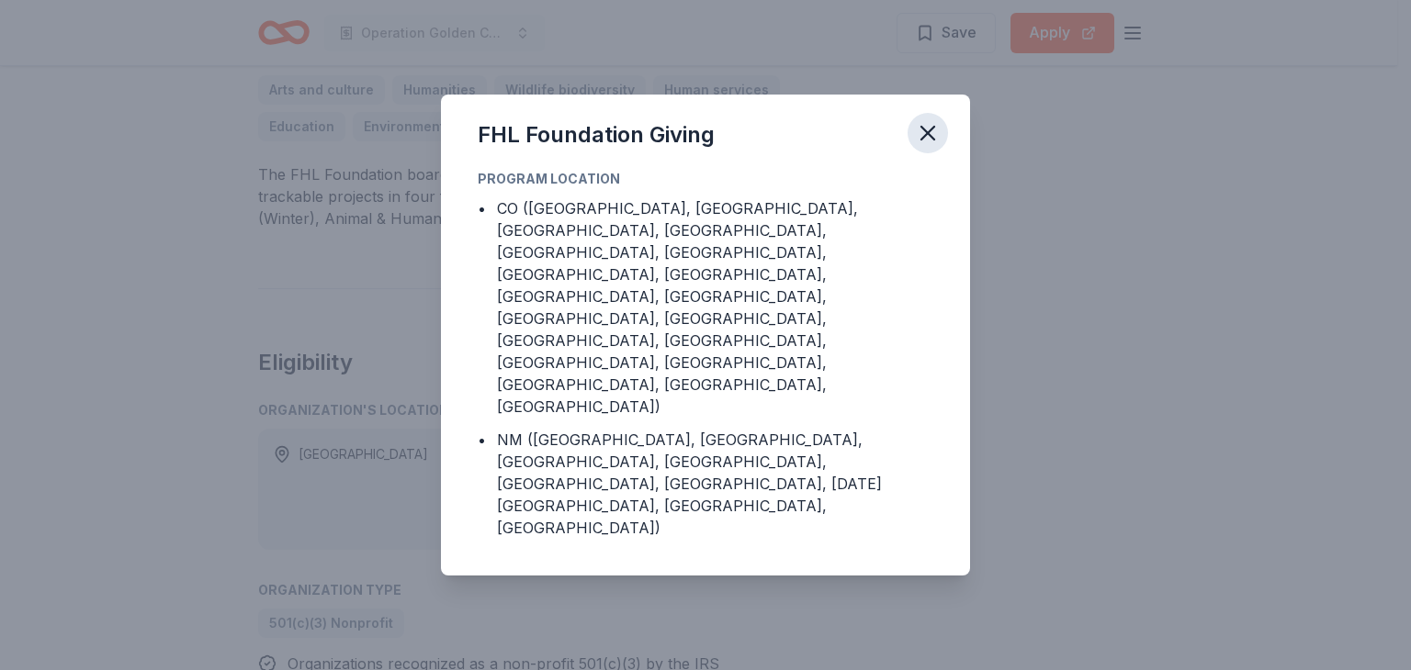
click at [925, 146] on icon "button" at bounding box center [928, 133] width 26 height 26
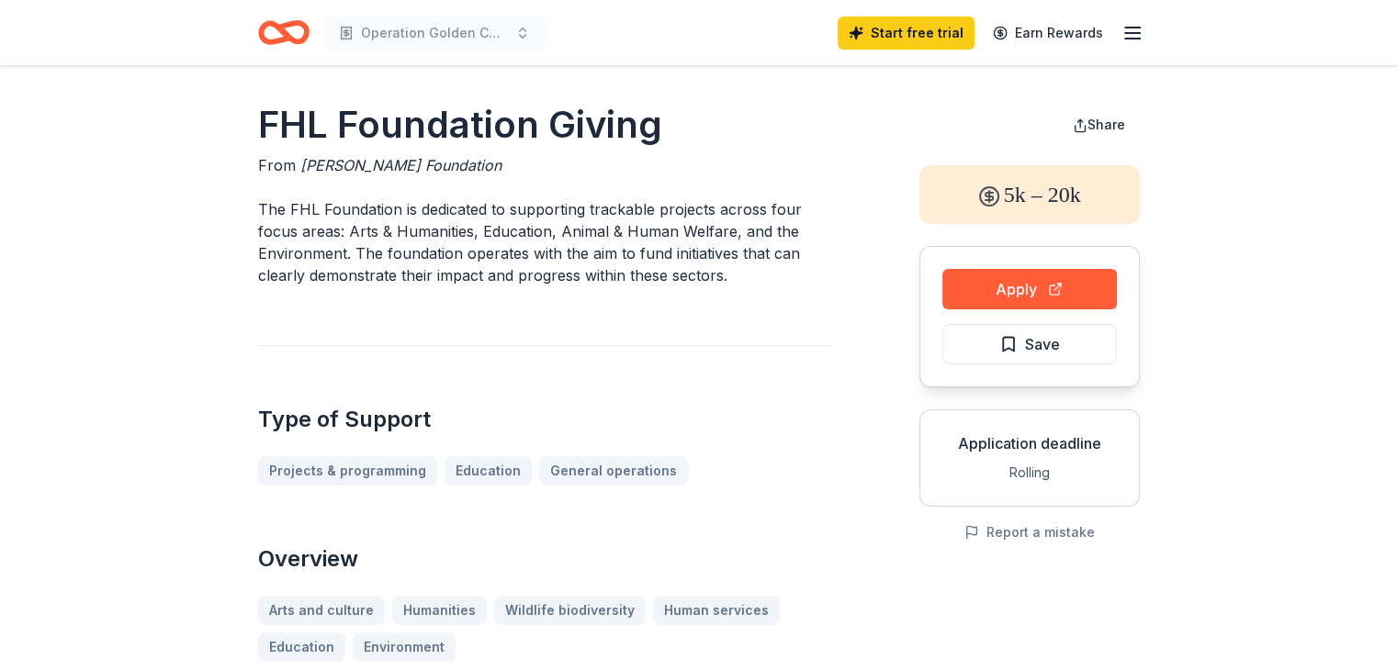
scroll to position [0, 0]
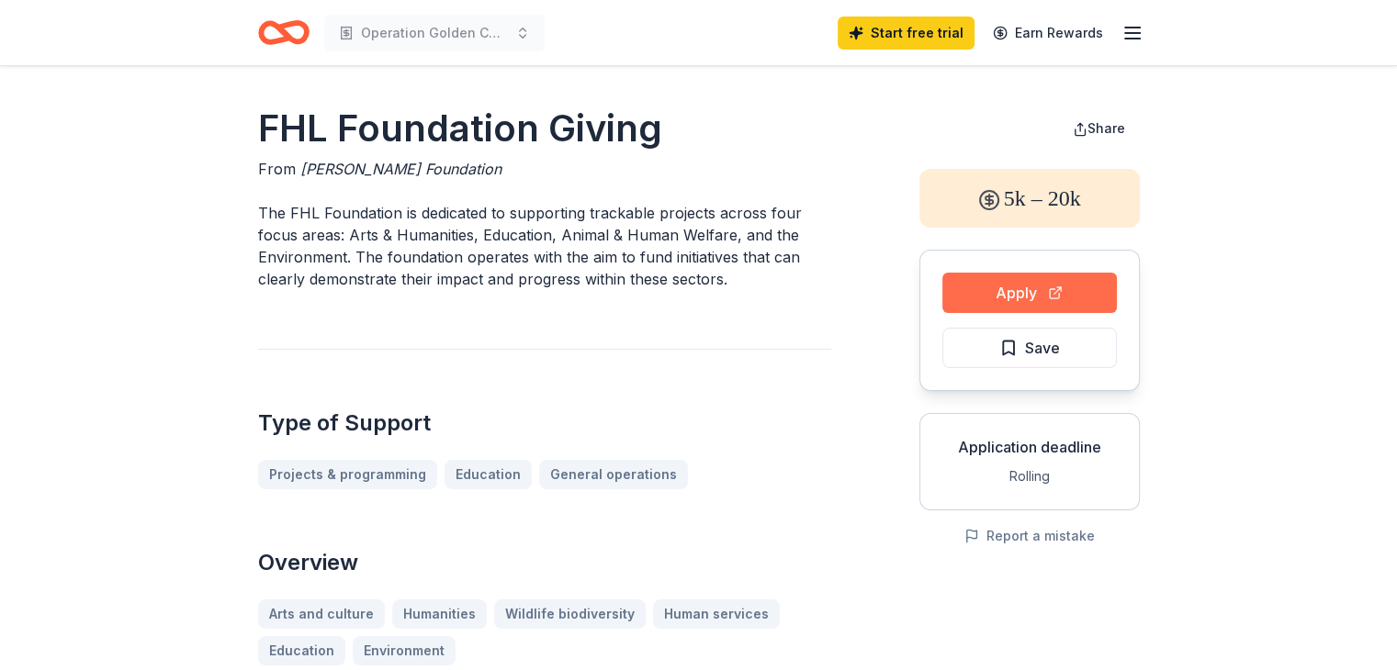
click at [1014, 283] on button "Apply" at bounding box center [1029, 293] width 175 height 40
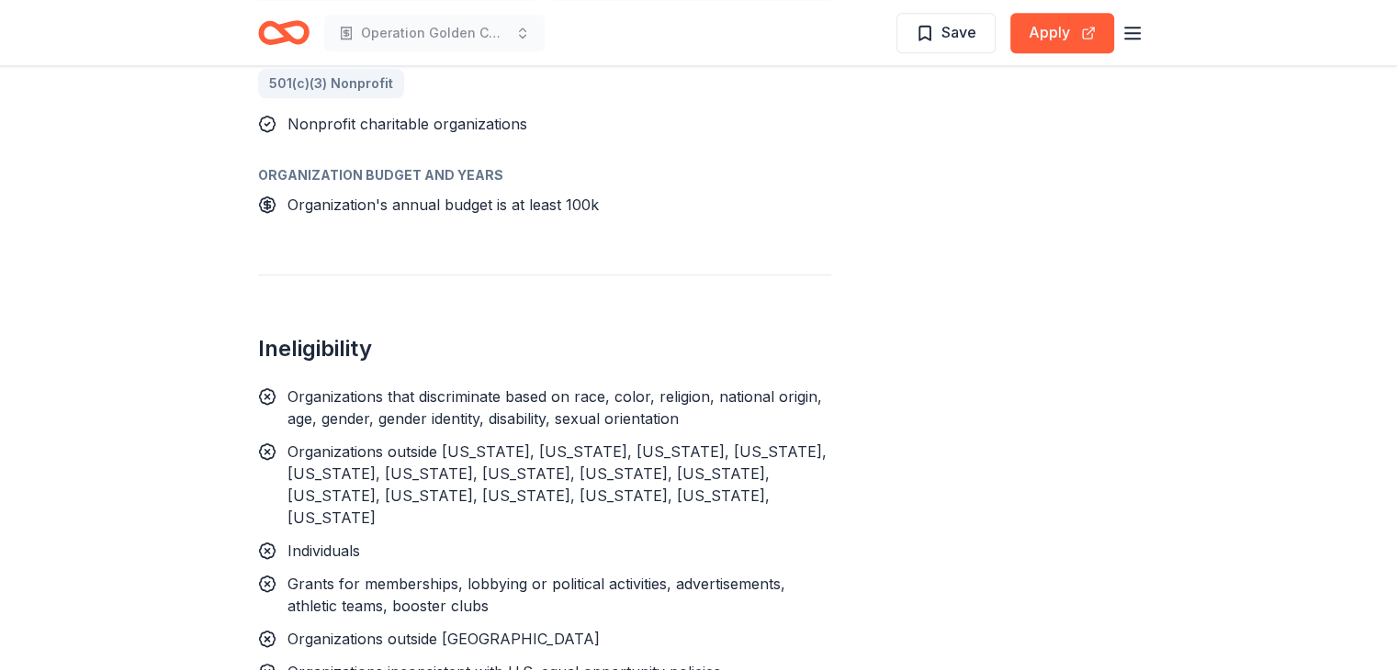
scroll to position [1374, 0]
